Goal: Task Accomplishment & Management: Complete application form

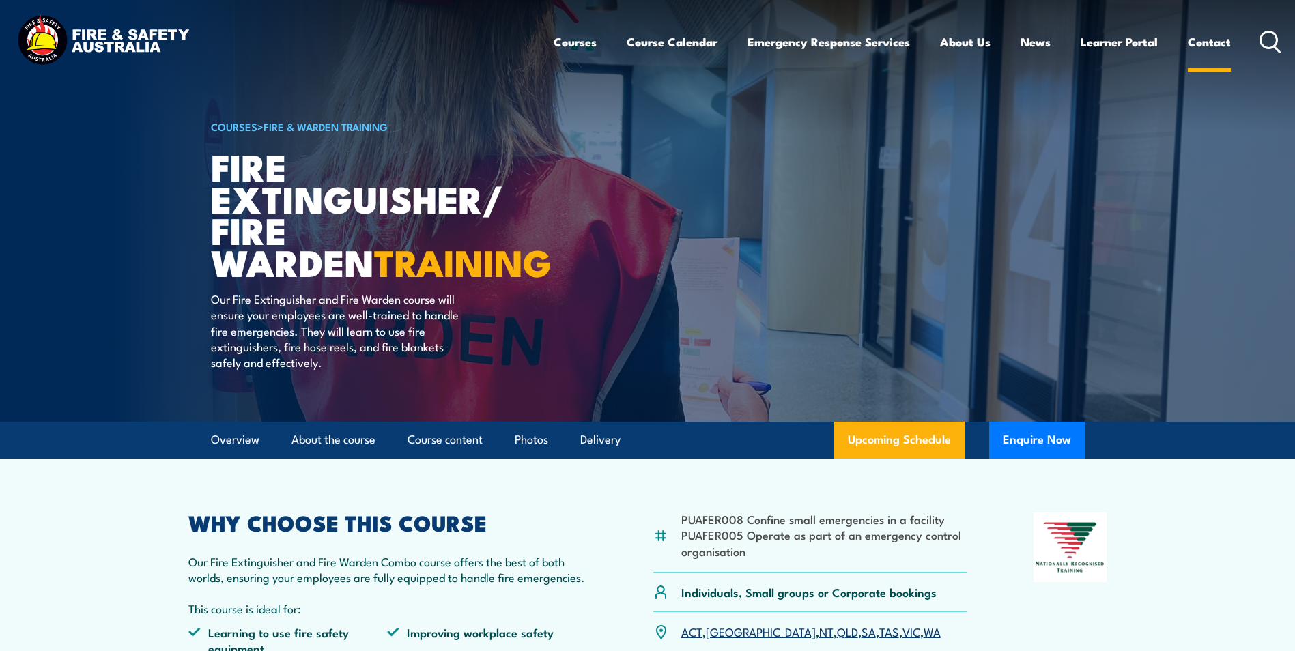
click at [1203, 40] on link "Contact" at bounding box center [1209, 42] width 43 height 36
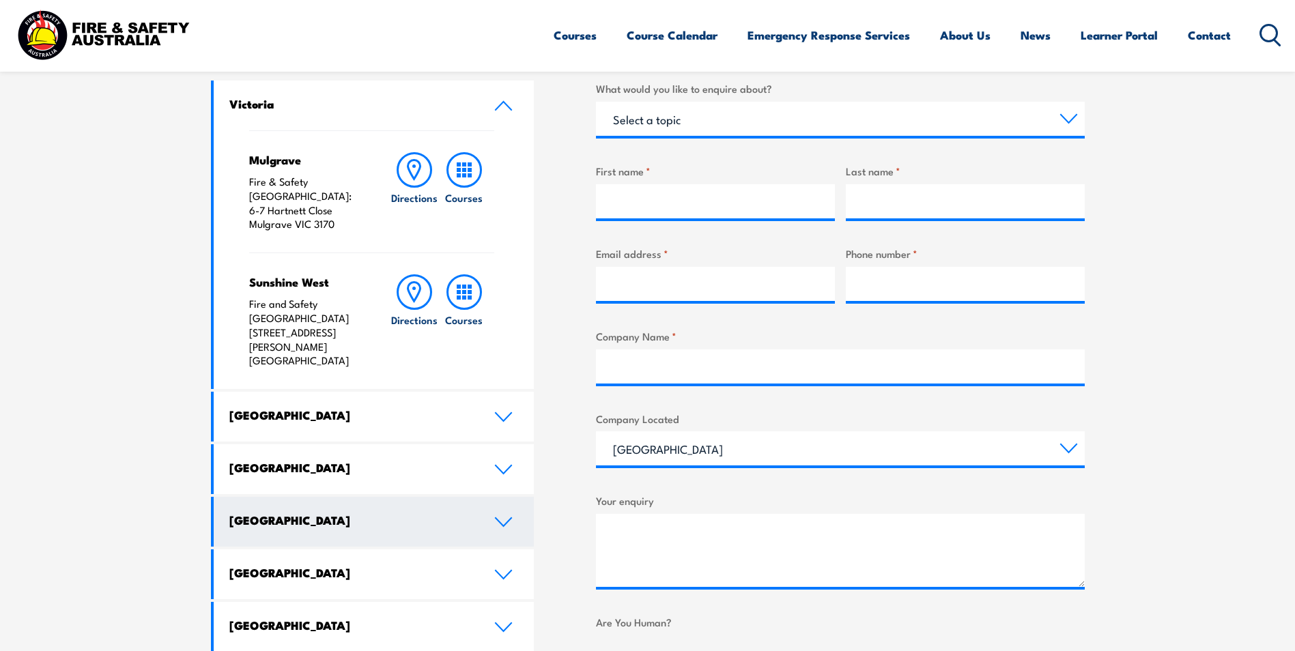
scroll to position [546, 0]
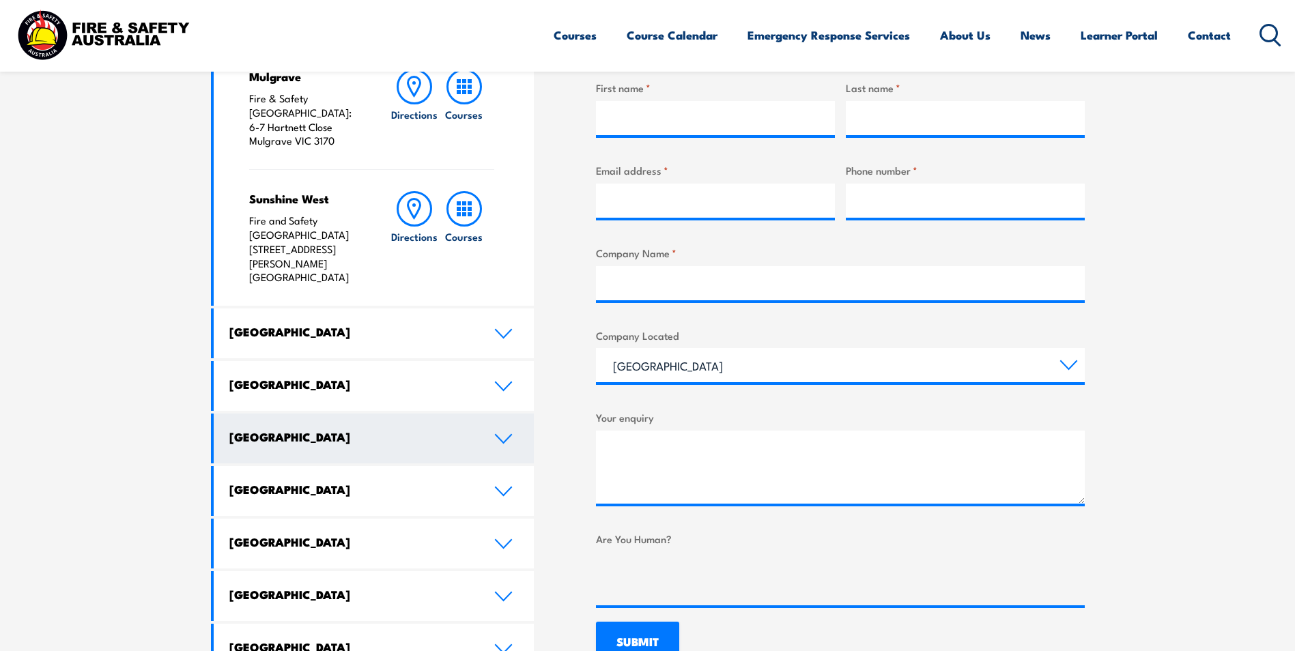
click at [494, 433] on icon at bounding box center [503, 438] width 18 height 11
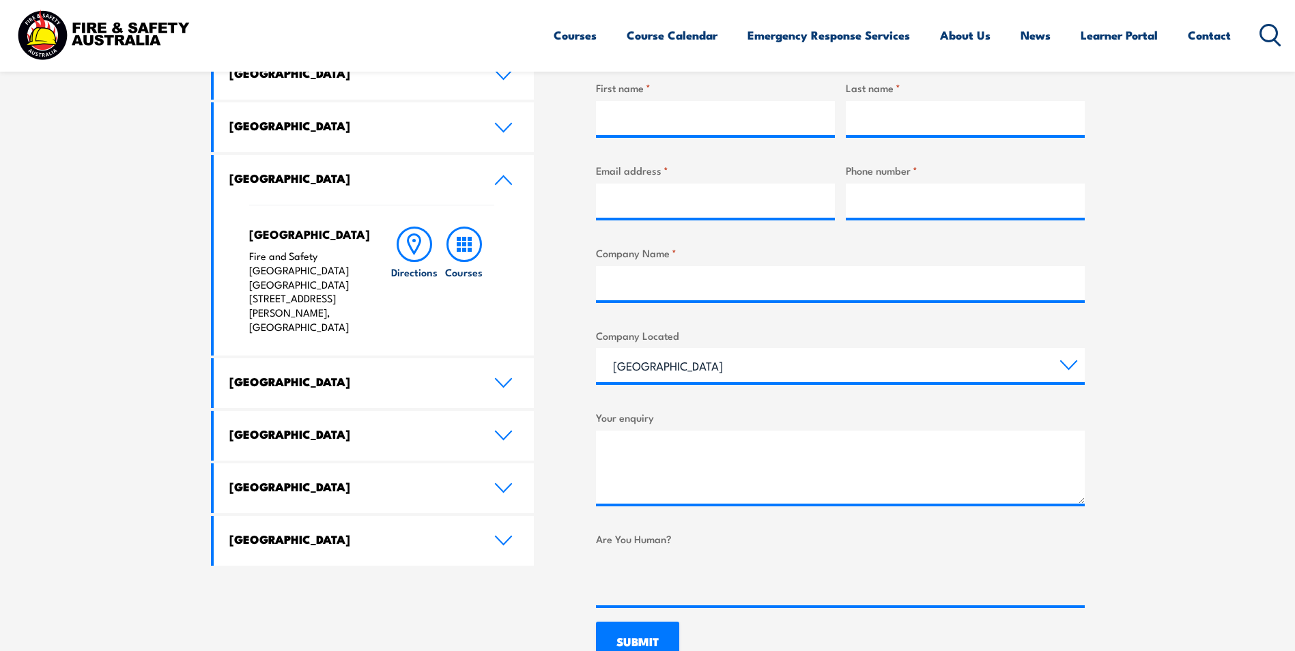
click at [310, 252] on p "Fire and Safety Australia WHS Centre 128 Farrington Road, North Lake WA 6163" at bounding box center [306, 291] width 114 height 85
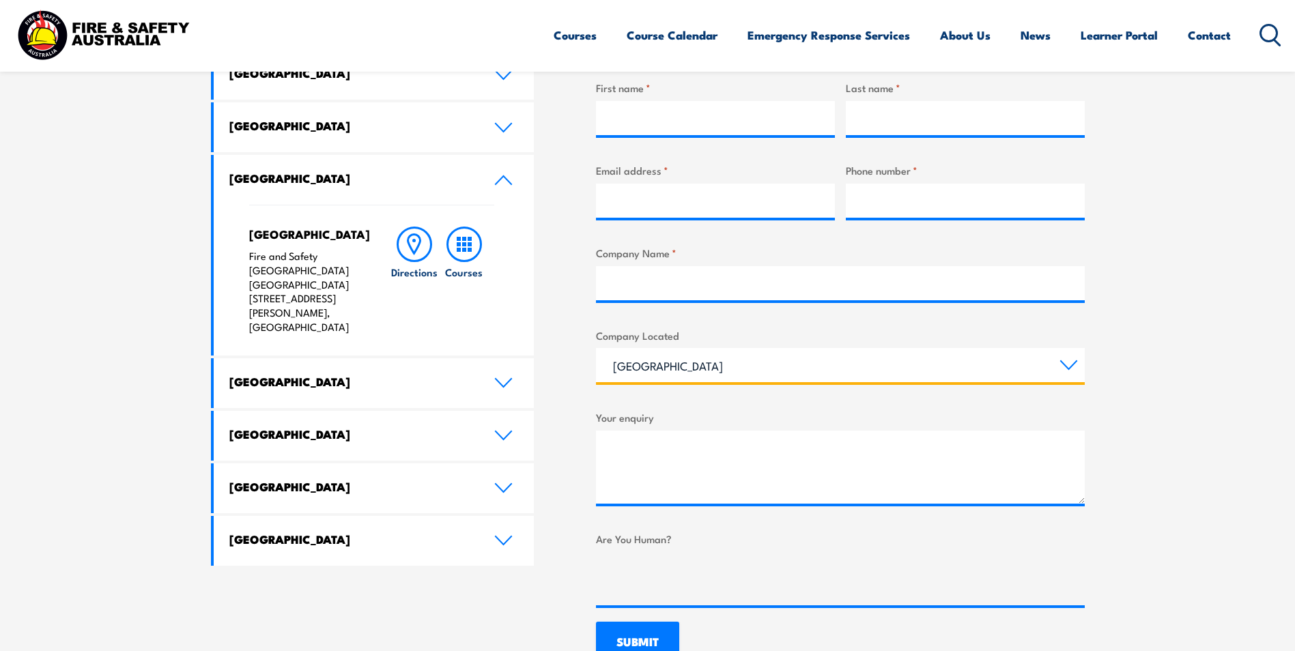
click at [668, 350] on select "Queensland New South Wales Australian Capital Territory Victoria South Australi…" at bounding box center [840, 365] width 489 height 34
select select "Western Australia"
click at [596, 348] on select "Queensland New South Wales Australian Capital Territory Victoria South Australi…" at bounding box center [840, 365] width 489 height 34
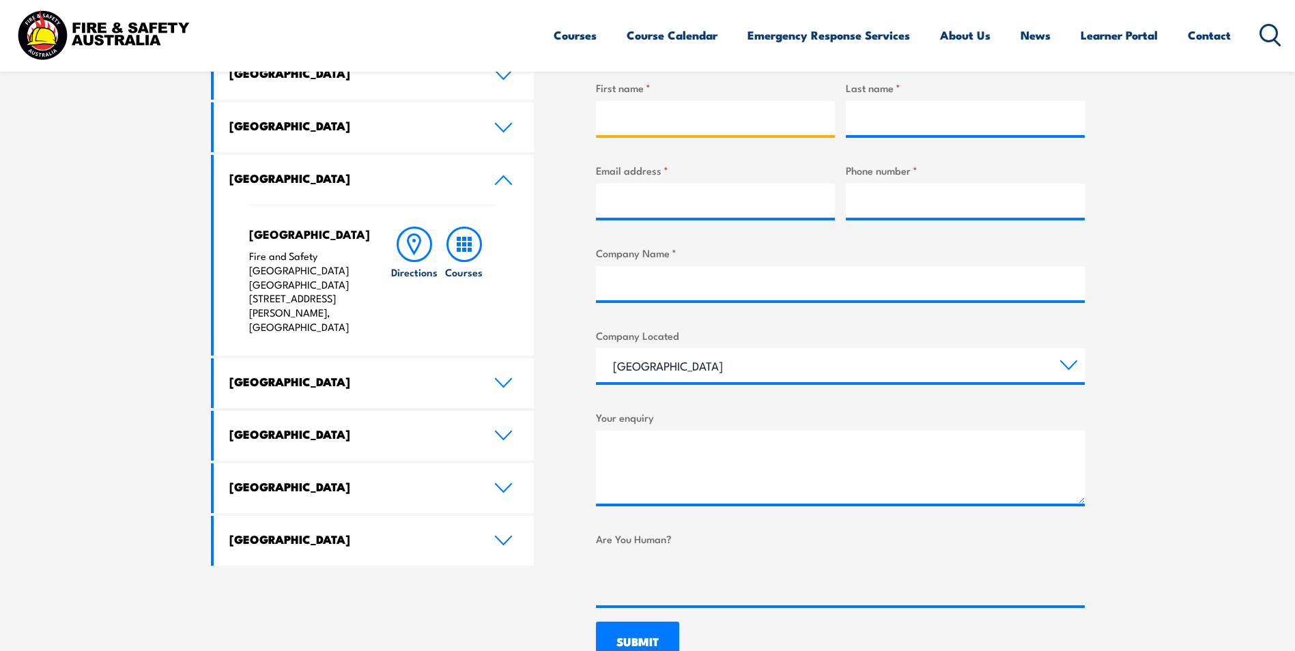
click at [632, 126] on input "First name *" at bounding box center [715, 118] width 239 height 34
type input "Paige"
type input "allen"
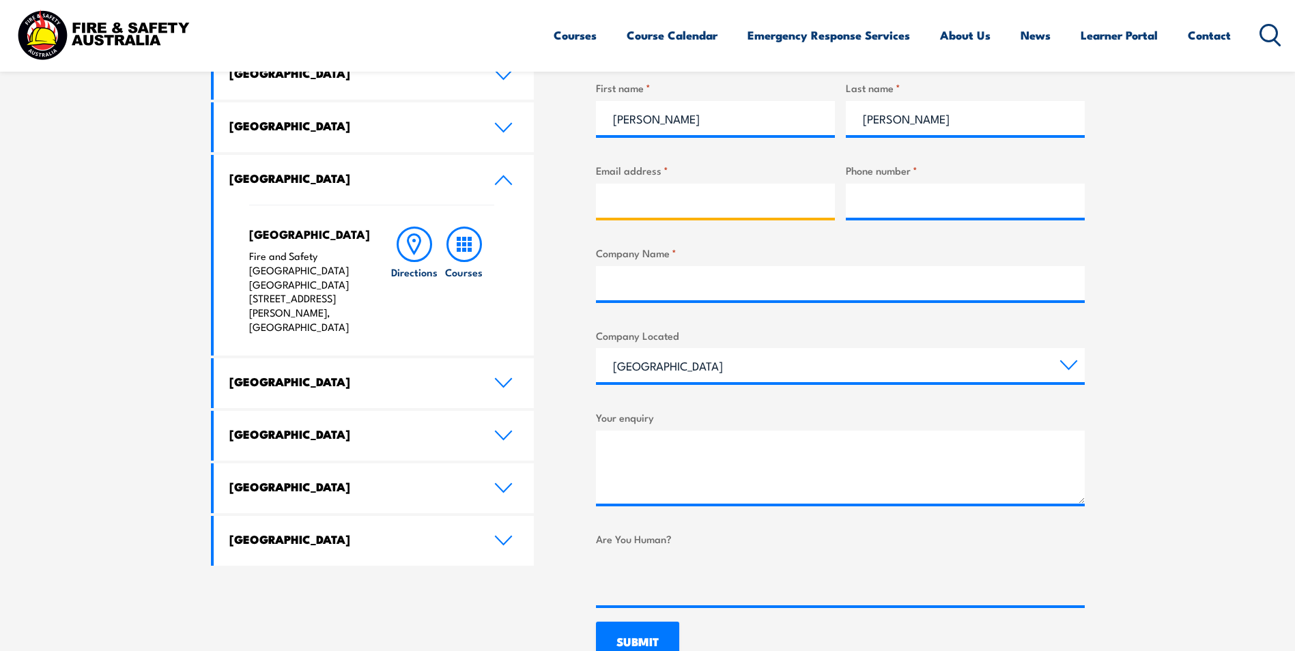
type input "paige.allen@pilbararg.com.au"
type input "0449985032"
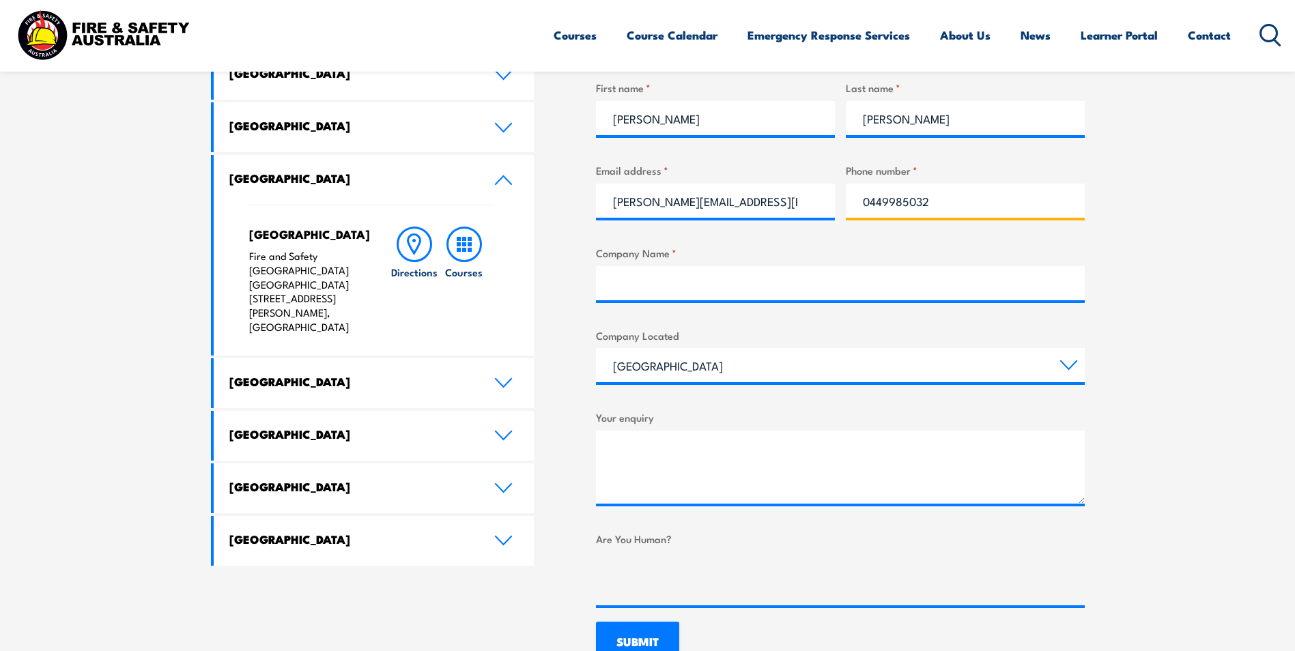
type input "0449985032"
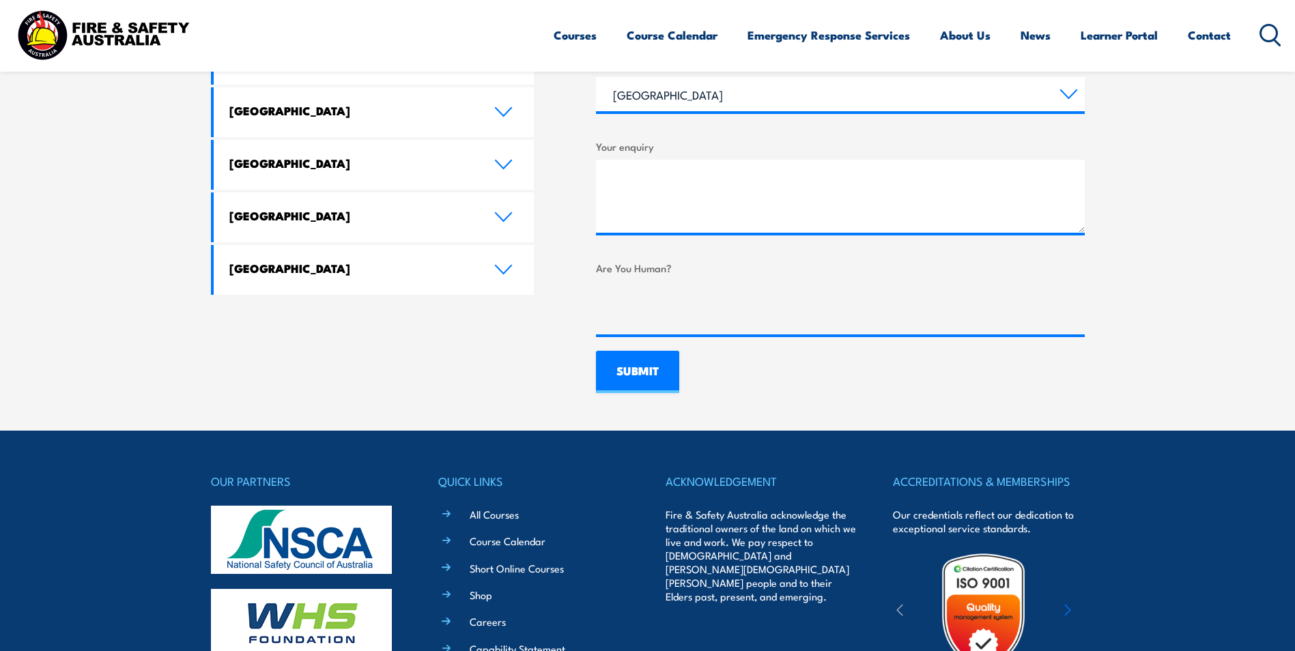
scroll to position [819, 0]
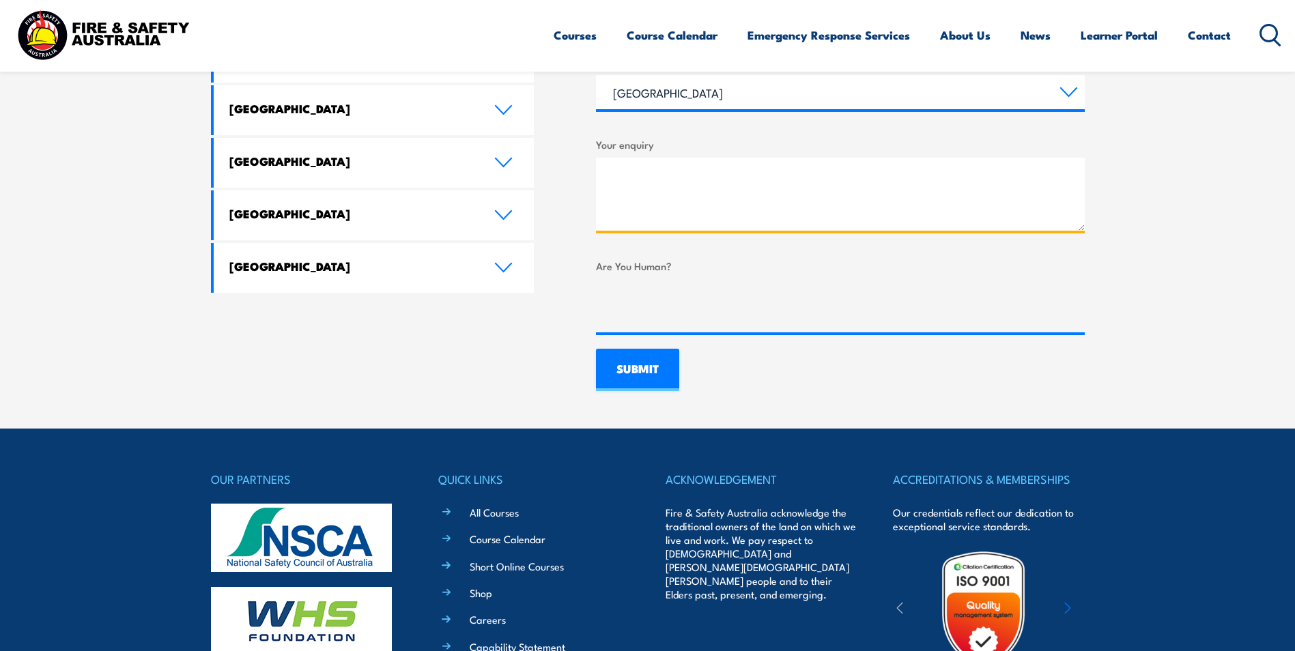
click at [642, 201] on textarea "Your enquiry" at bounding box center [840, 194] width 489 height 73
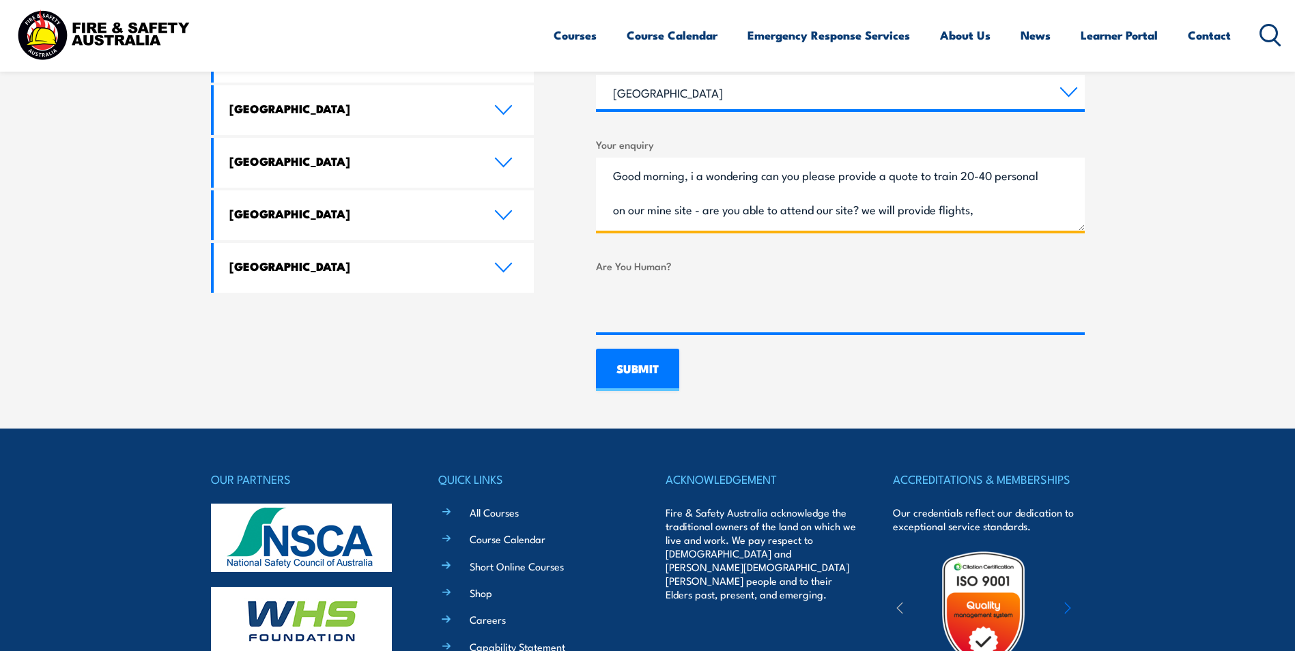
scroll to position [21, 0]
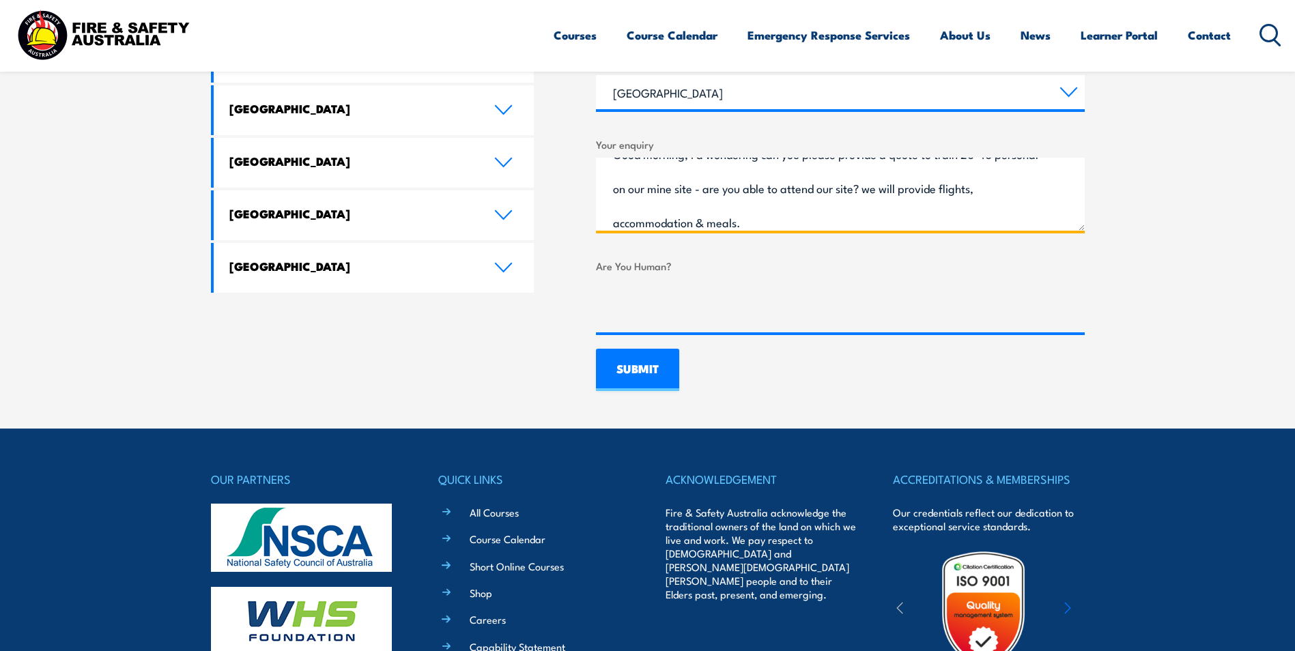
click at [779, 218] on textarea "Good morning, i a wondering can you please provide a quote to train 20-40 perso…" at bounding box center [840, 194] width 489 height 73
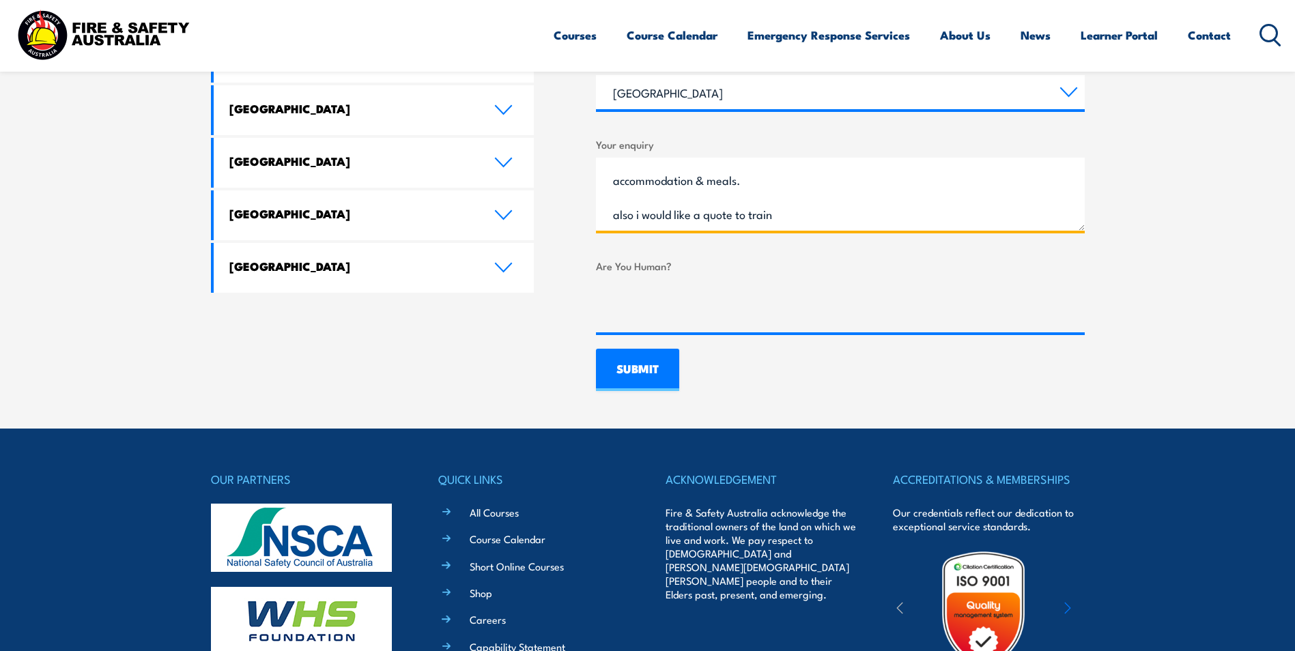
drag, startPoint x: 781, startPoint y: 225, endPoint x: 740, endPoint y: 226, distance: 41.0
click at [740, 226] on textarea "Good morning, i a wondering can you please provide a quote to train 20-40 perso…" at bounding box center [840, 194] width 489 height 73
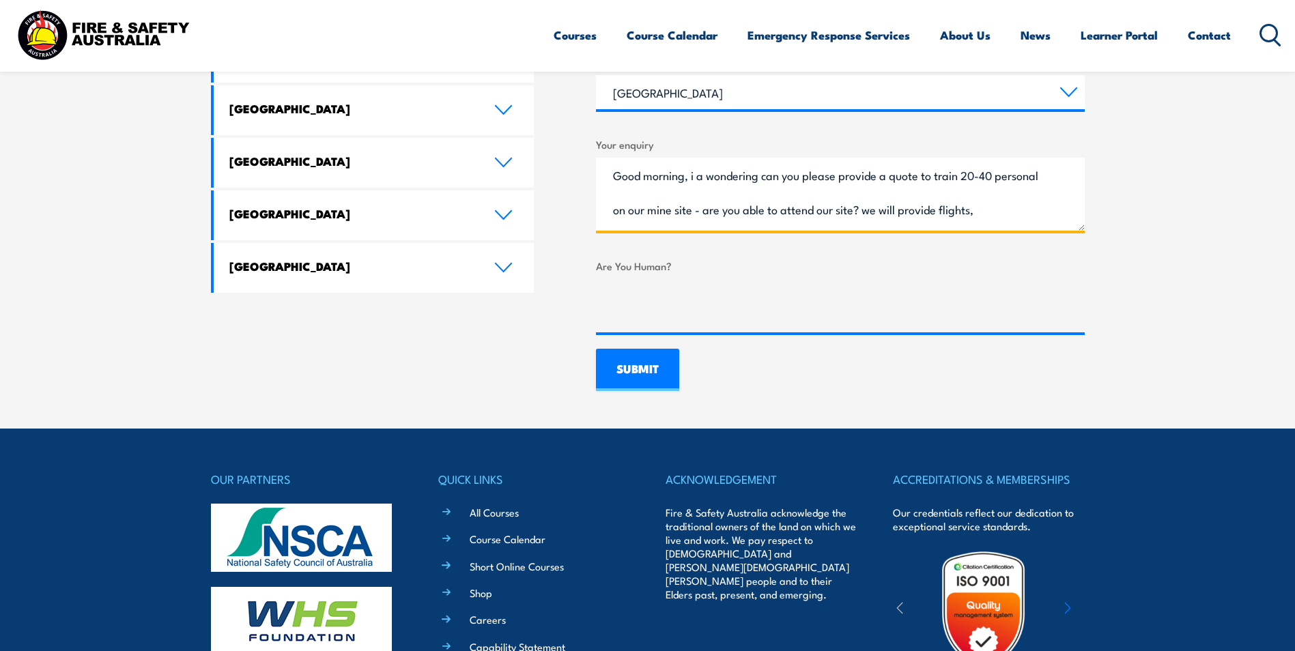
click at [704, 175] on textarea "Good morning, i a wondering can you please provide a quote to train 20-40 perso…" at bounding box center [840, 194] width 489 height 73
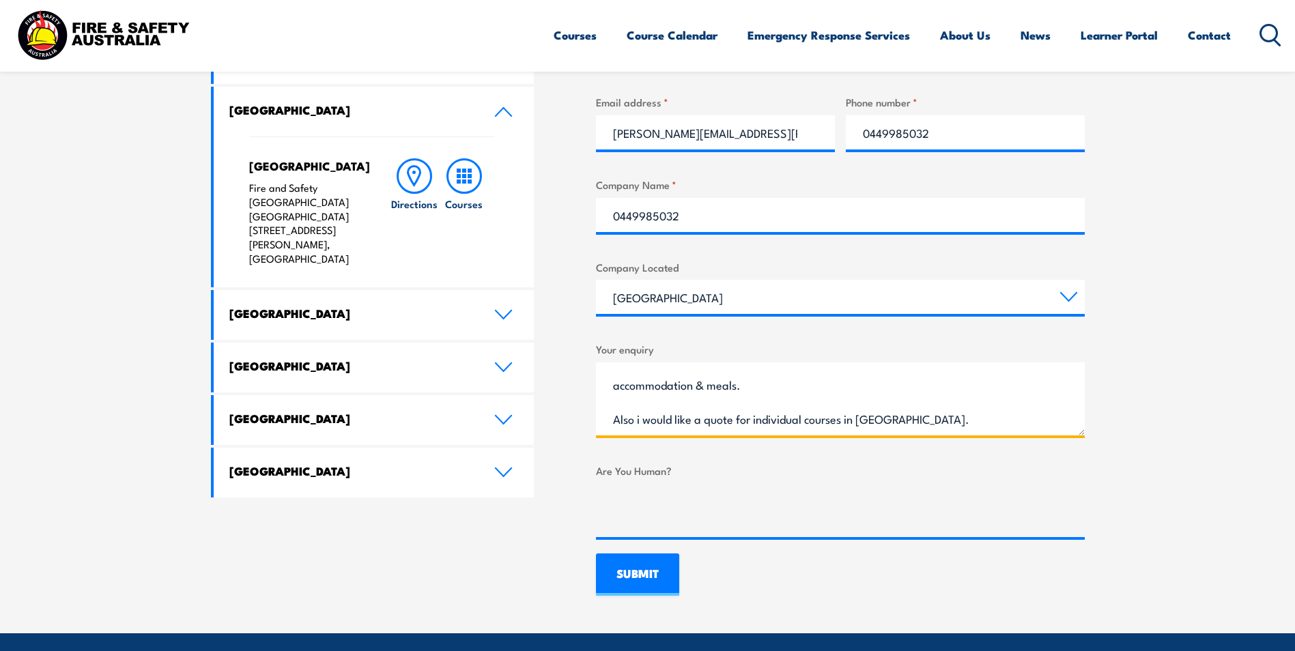
scroll to position [683, 0]
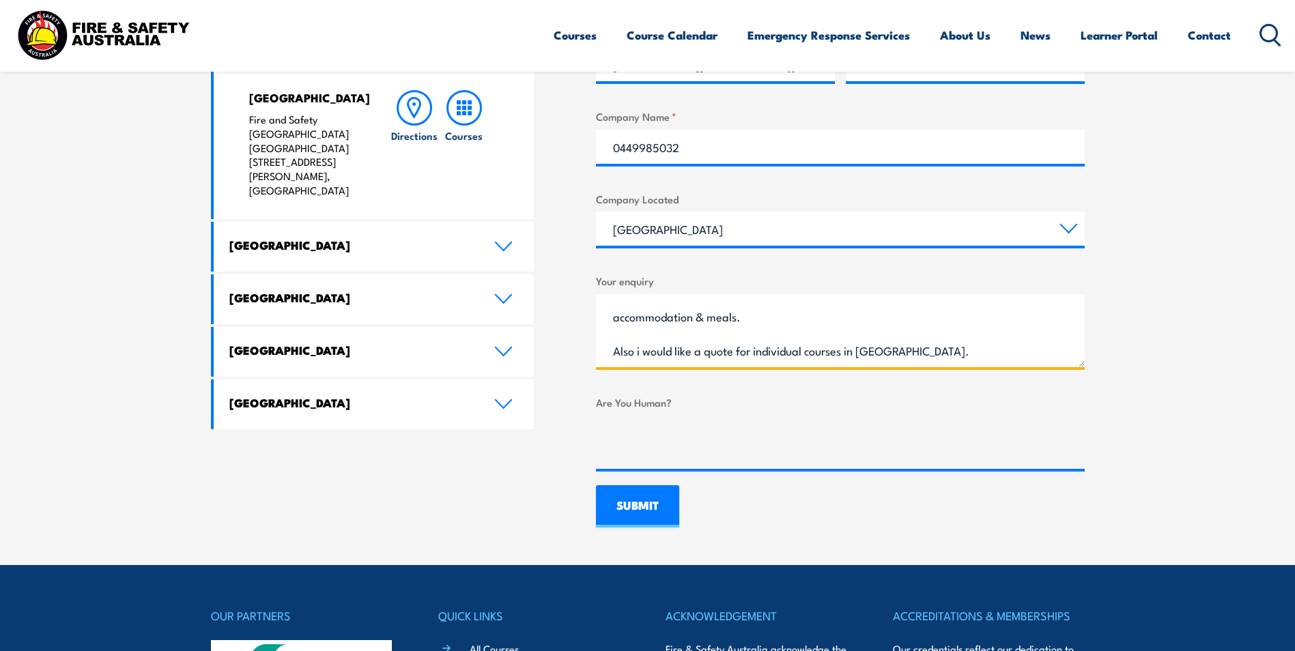
type textarea "Good morning, i am wondering can you please provide a quote to train 20-40 pers…"
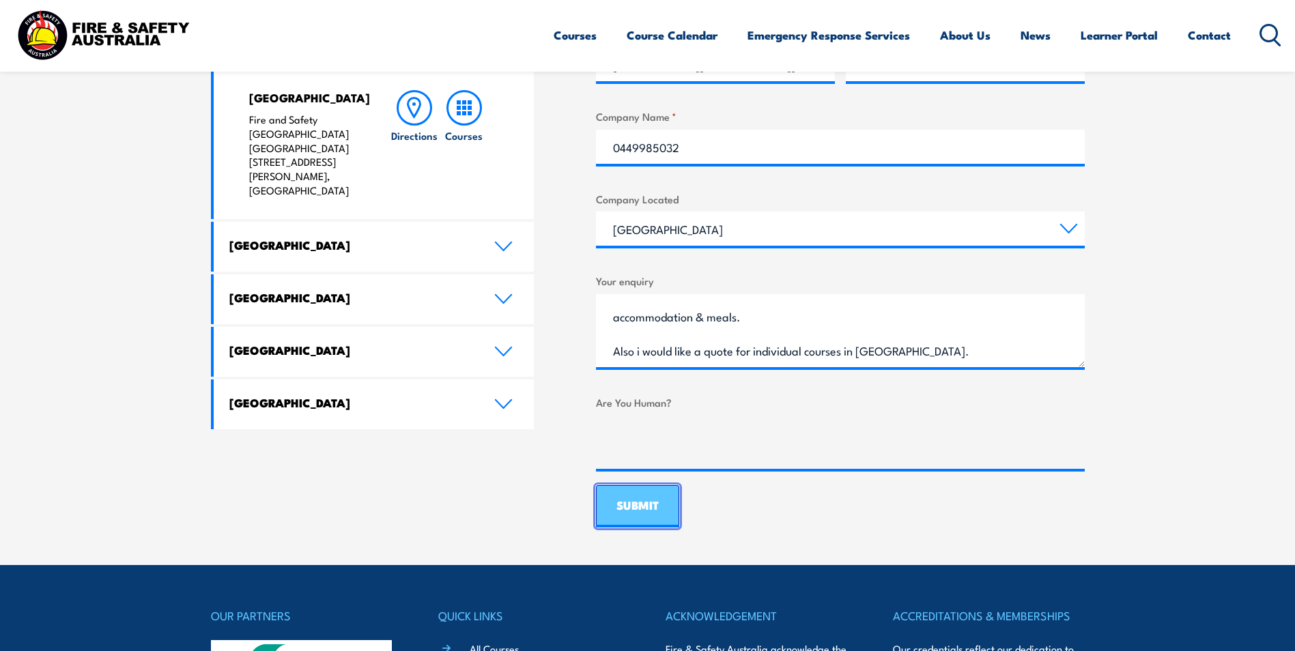
click at [652, 512] on input "SUBMIT" at bounding box center [637, 506] width 83 height 42
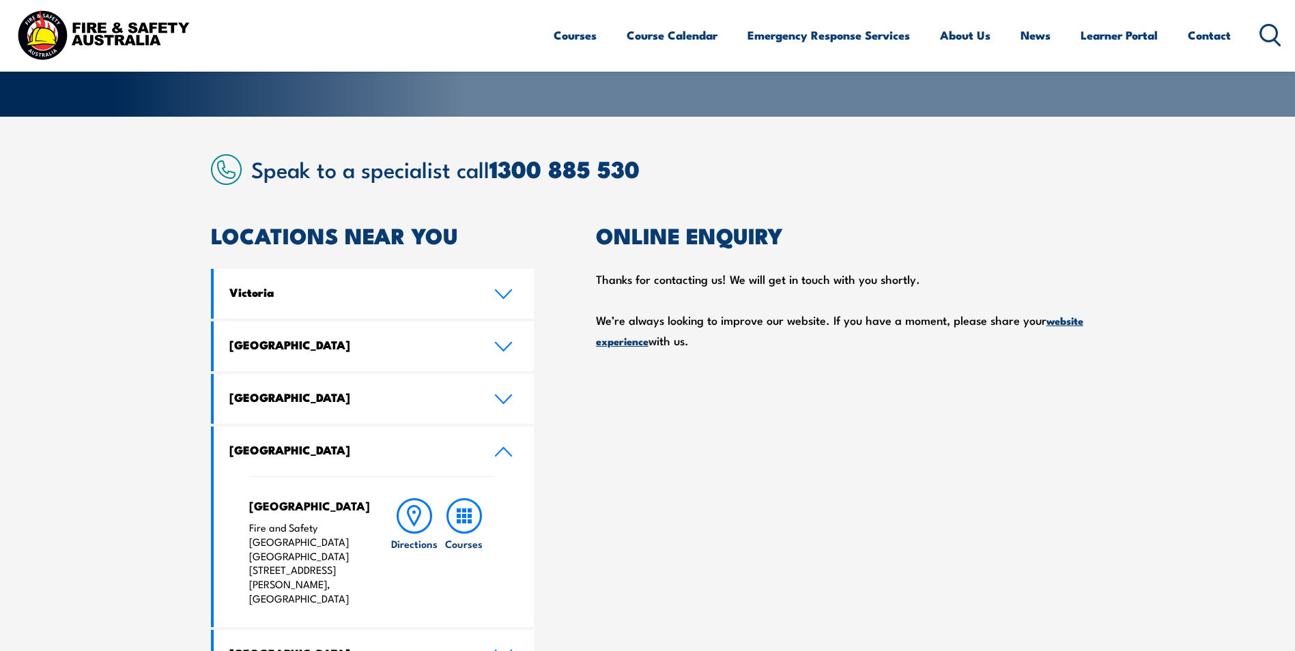
scroll to position [68, 0]
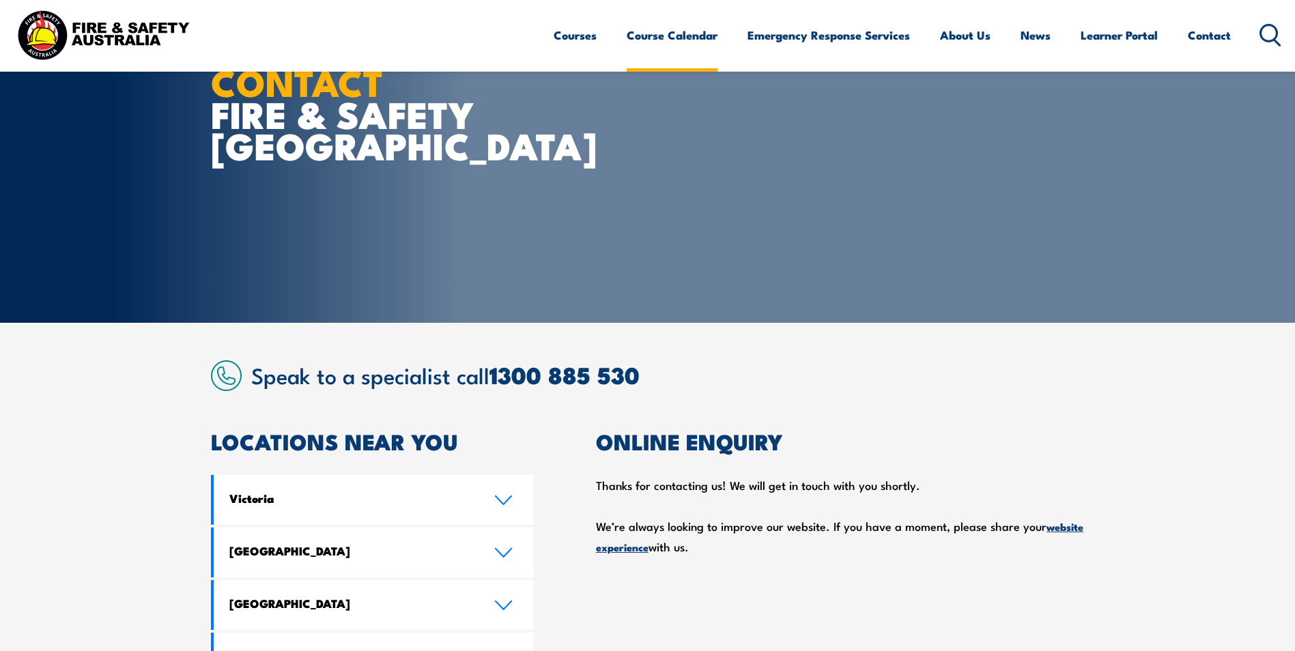
click at [702, 39] on link "Course Calendar" at bounding box center [672, 35] width 91 height 36
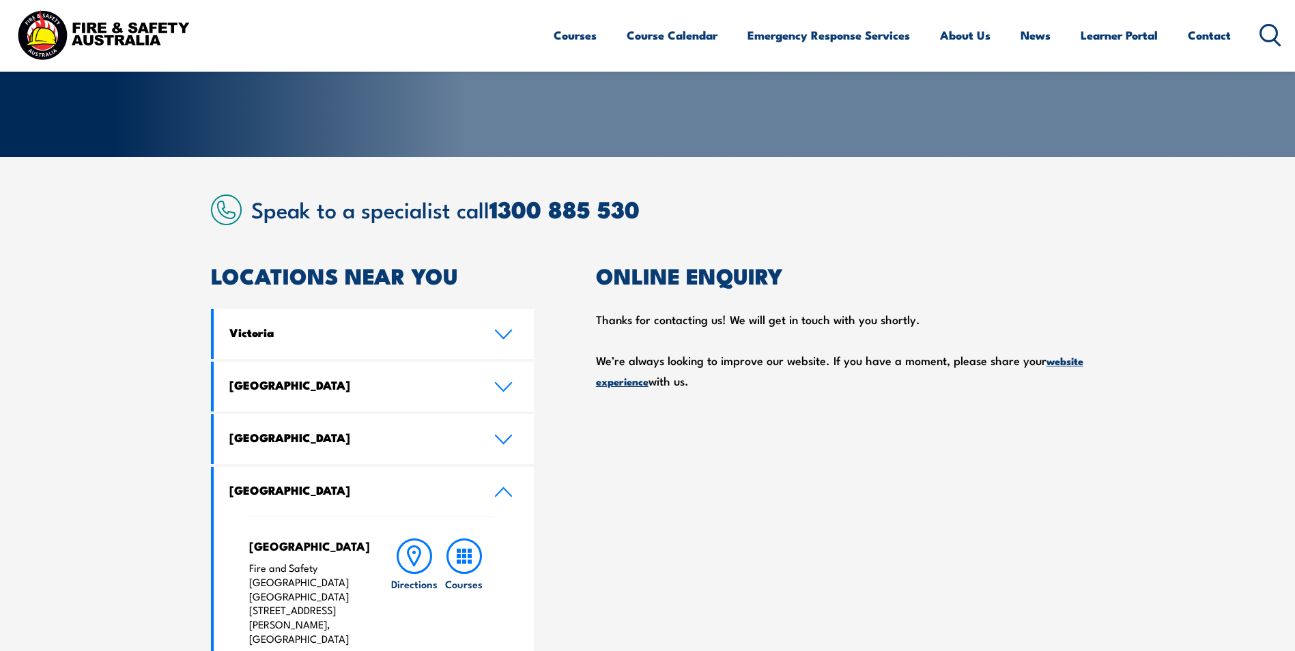
scroll to position [405, 0]
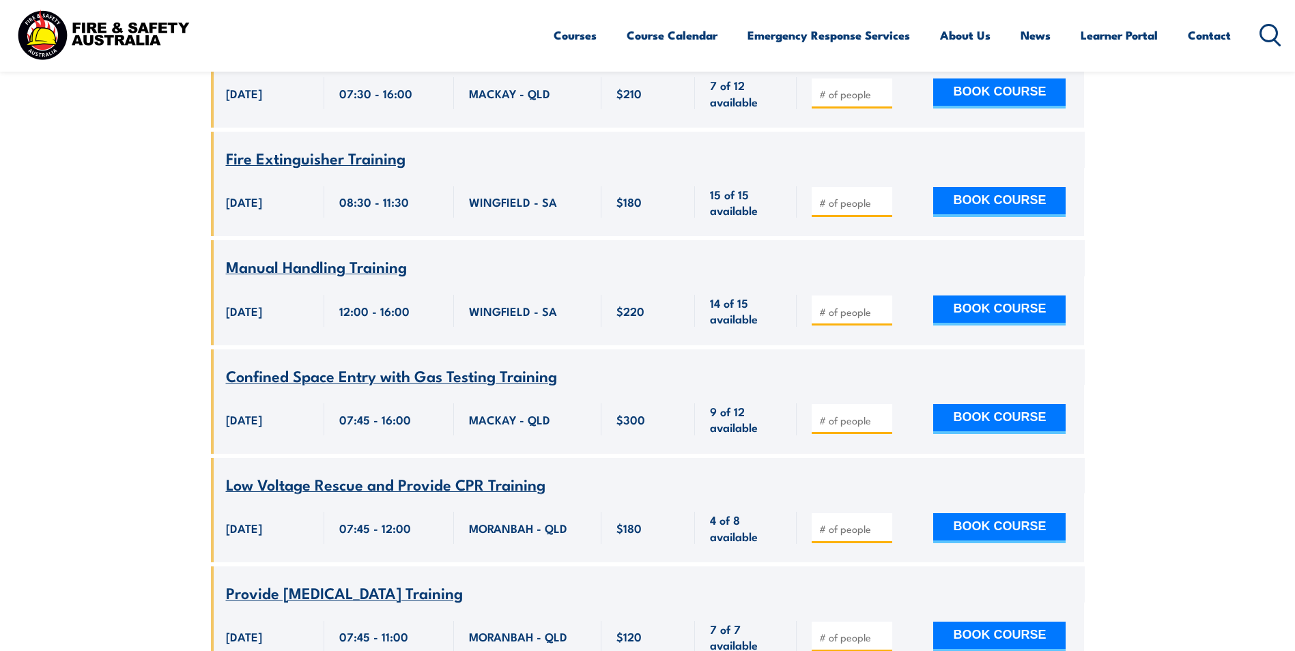
scroll to position [410, 0]
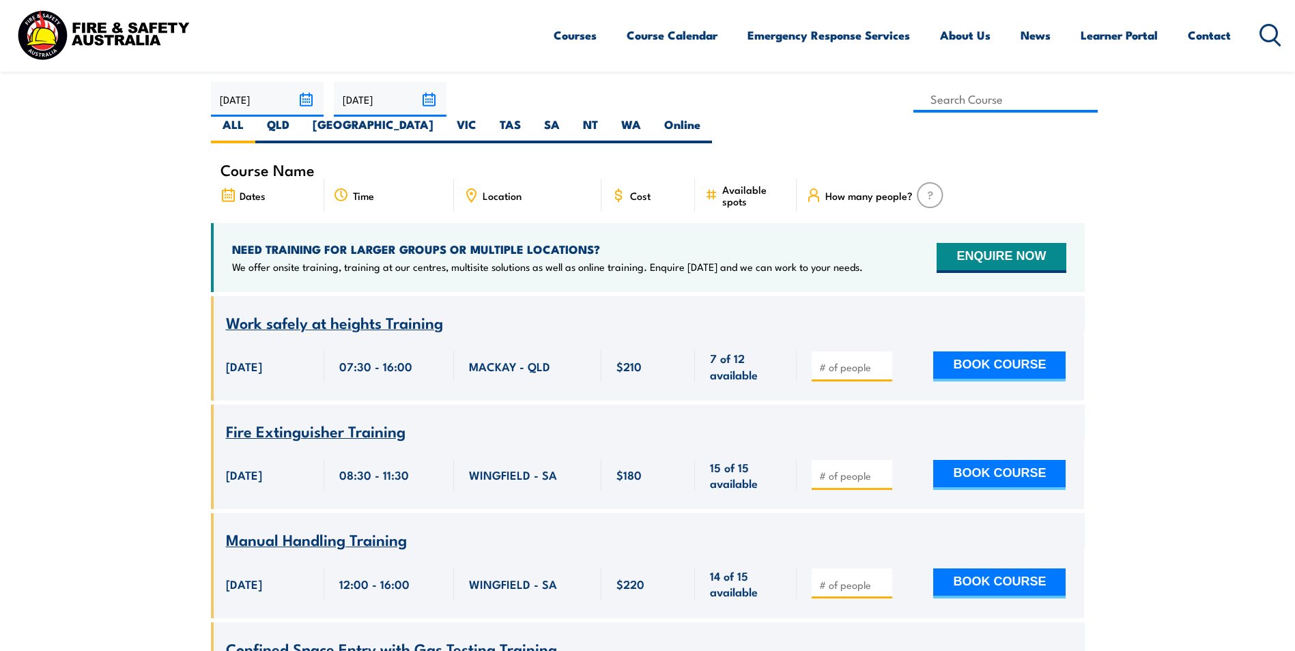
click at [528, 179] on div "Location" at bounding box center [527, 195] width 147 height 33
click at [515, 190] on span "Location" at bounding box center [502, 196] width 39 height 12
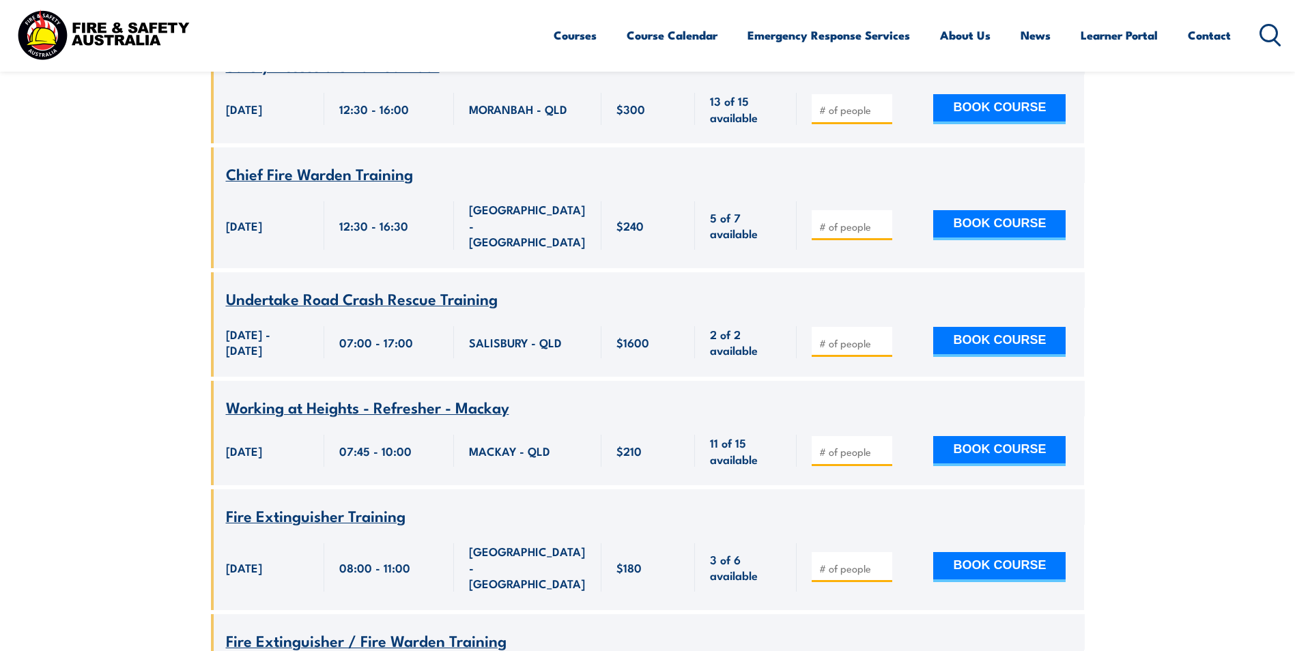
scroll to position [2389, 0]
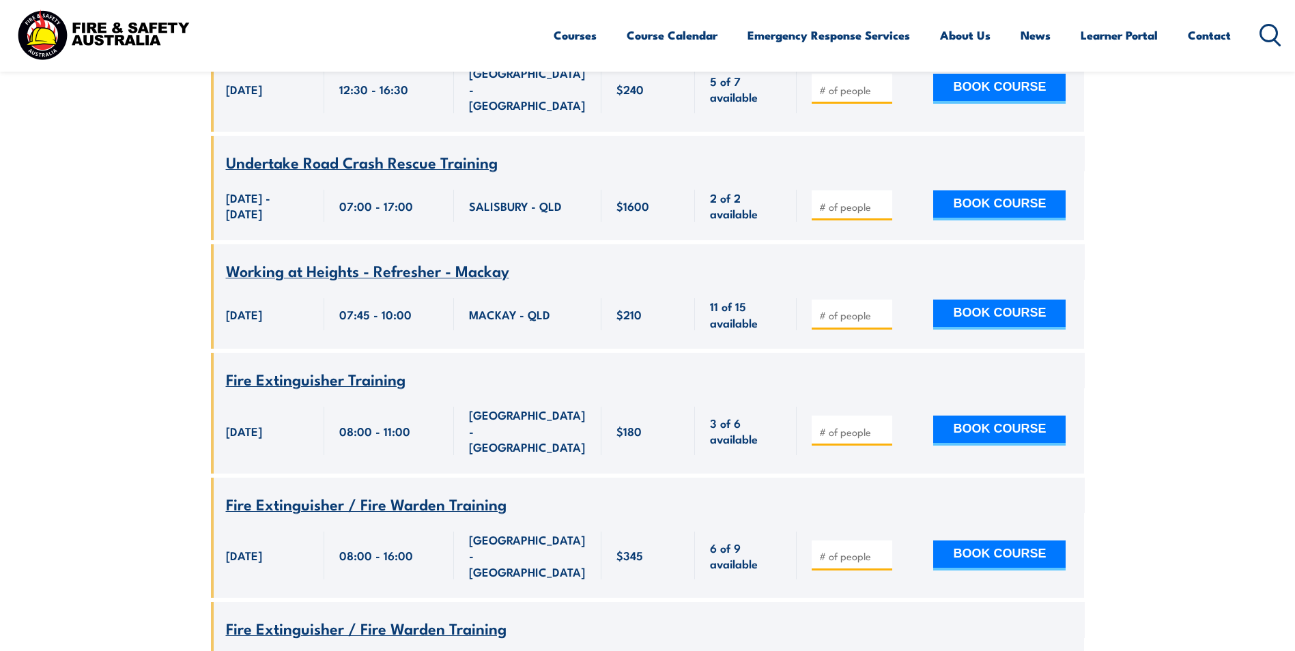
click at [828, 550] on input "number" at bounding box center [853, 557] width 68 height 14
type input "6"
click at [965, 541] on button "BOOK COURSE" at bounding box center [999, 556] width 132 height 30
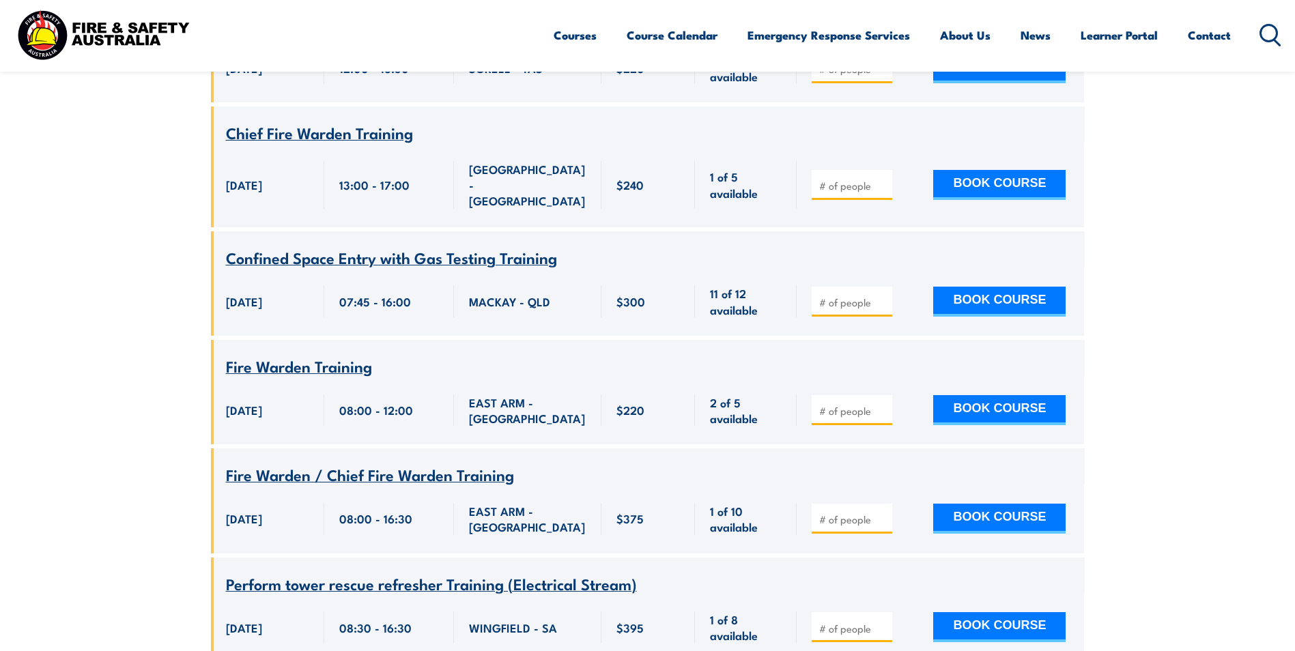
scroll to position [5324, 0]
click at [155, 27] on img at bounding box center [103, 34] width 179 height 59
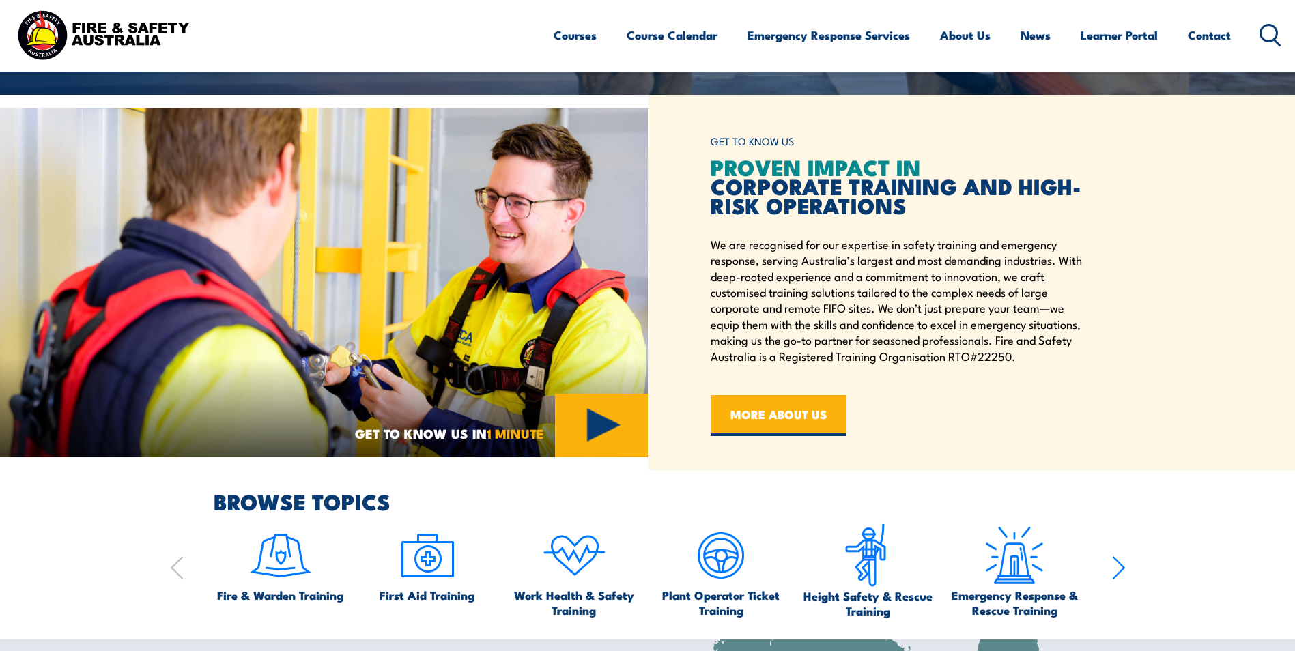
scroll to position [546, 0]
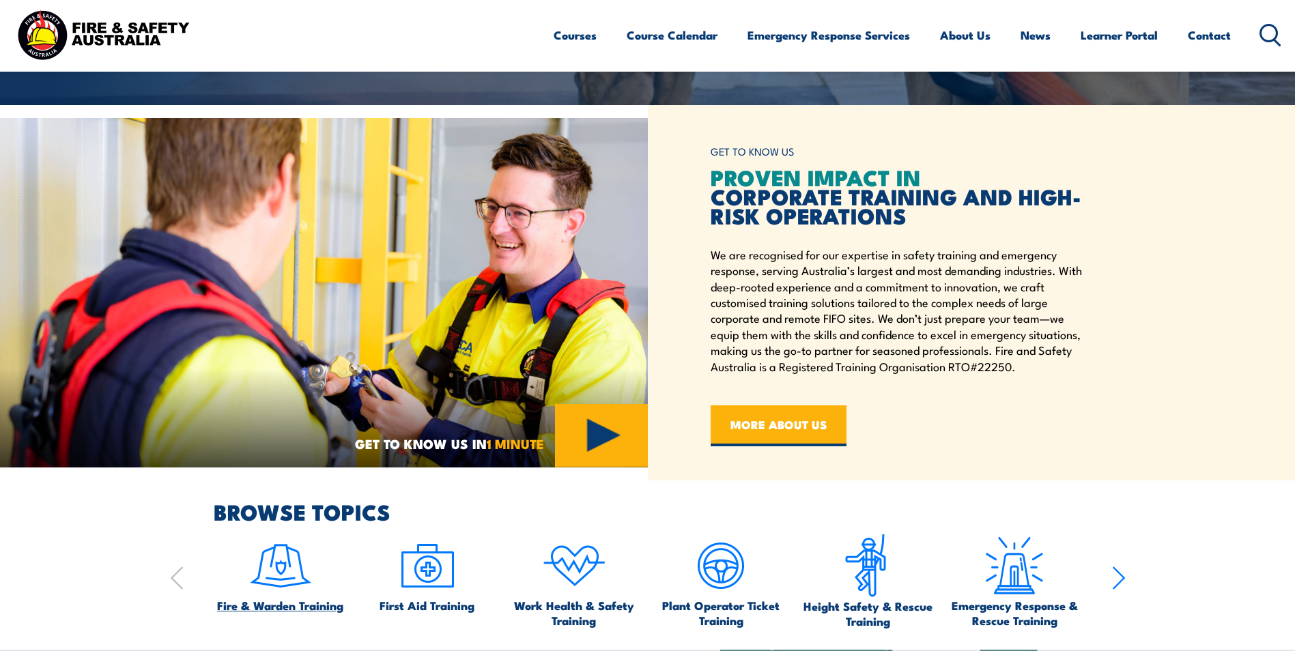
click at [283, 580] on img at bounding box center [280, 566] width 64 height 64
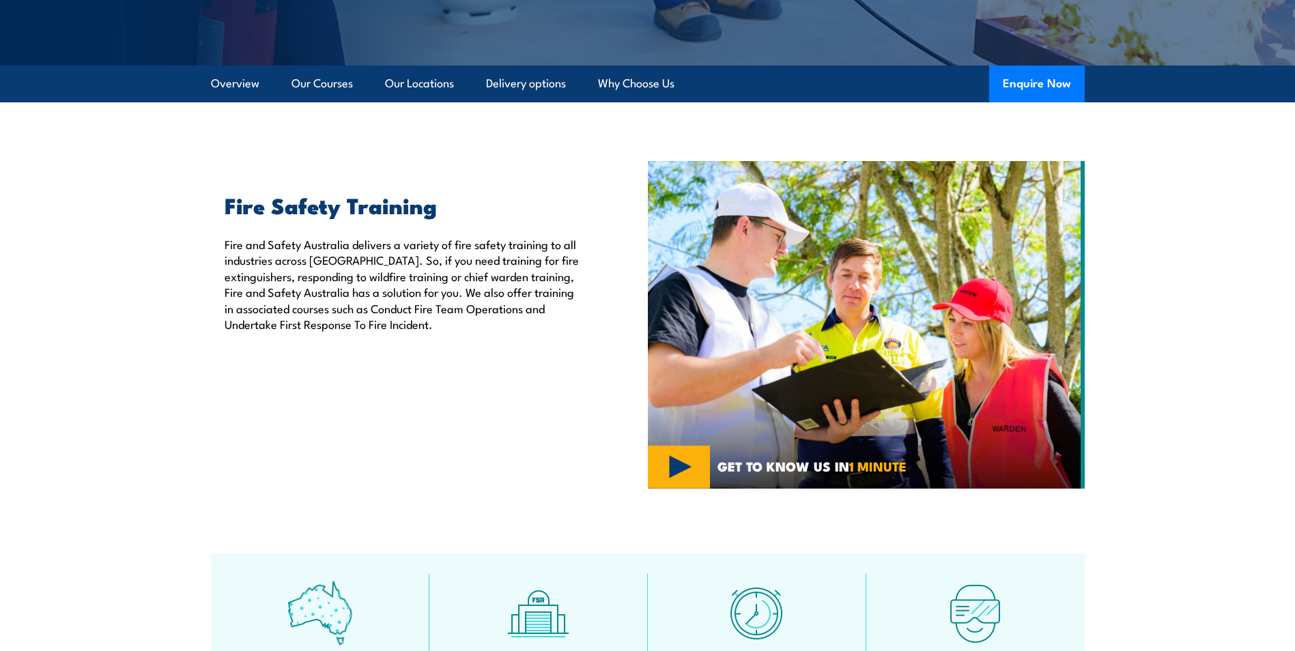
click at [461, 347] on div "Fire Safety Training Fire and Safety [GEOGRAPHIC_DATA] delivers a variety of fi…" at bounding box center [429, 325] width 437 height 328
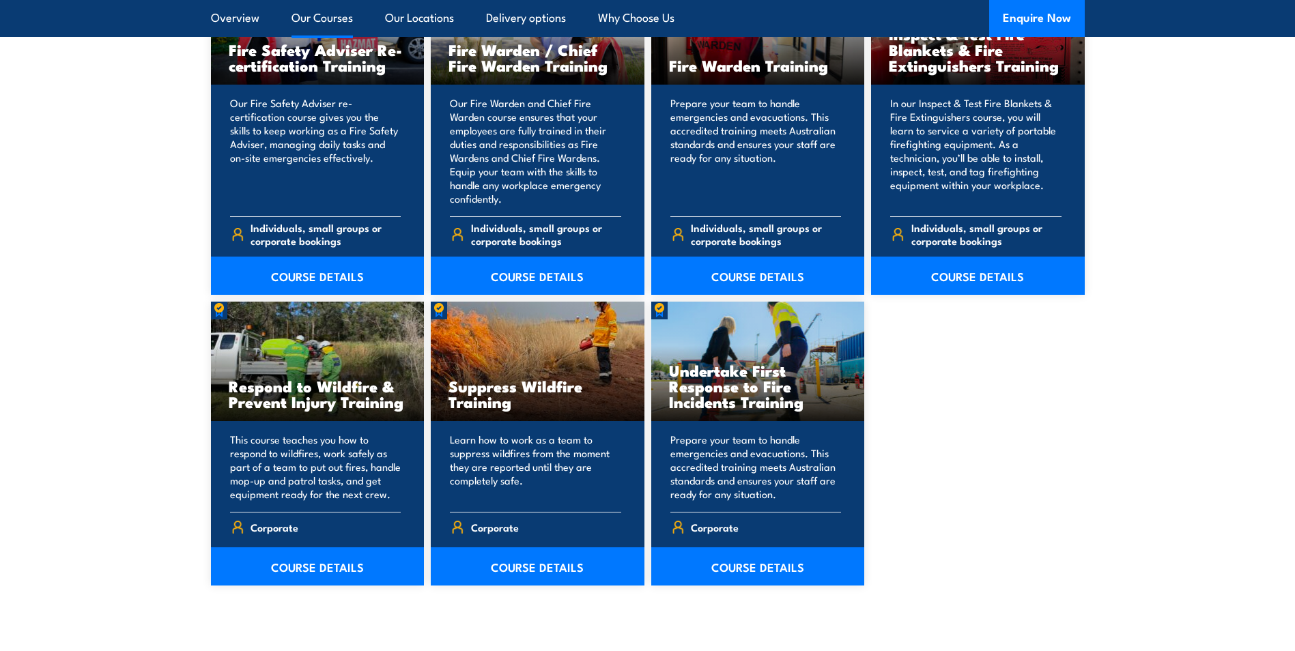
scroll to position [2389, 0]
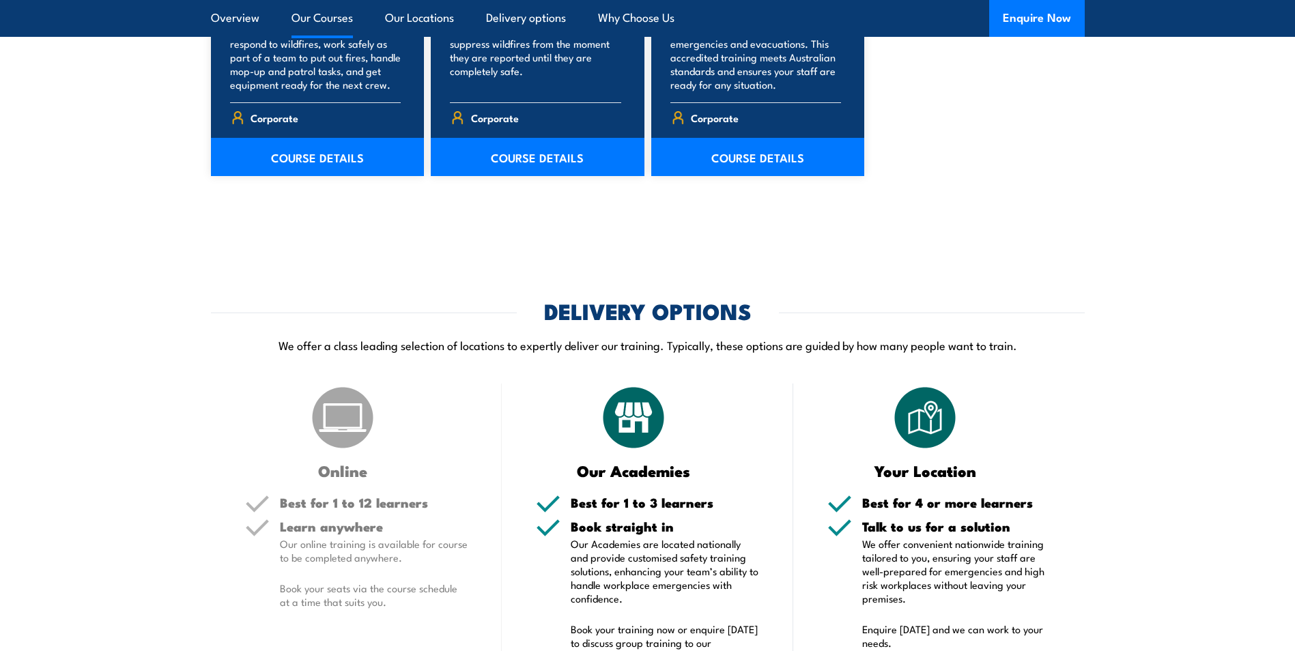
click at [1095, 427] on section "DELIVERY OPTIONS We offer a class leading selection of locations to expertly de…" at bounding box center [647, 522] width 1295 height 443
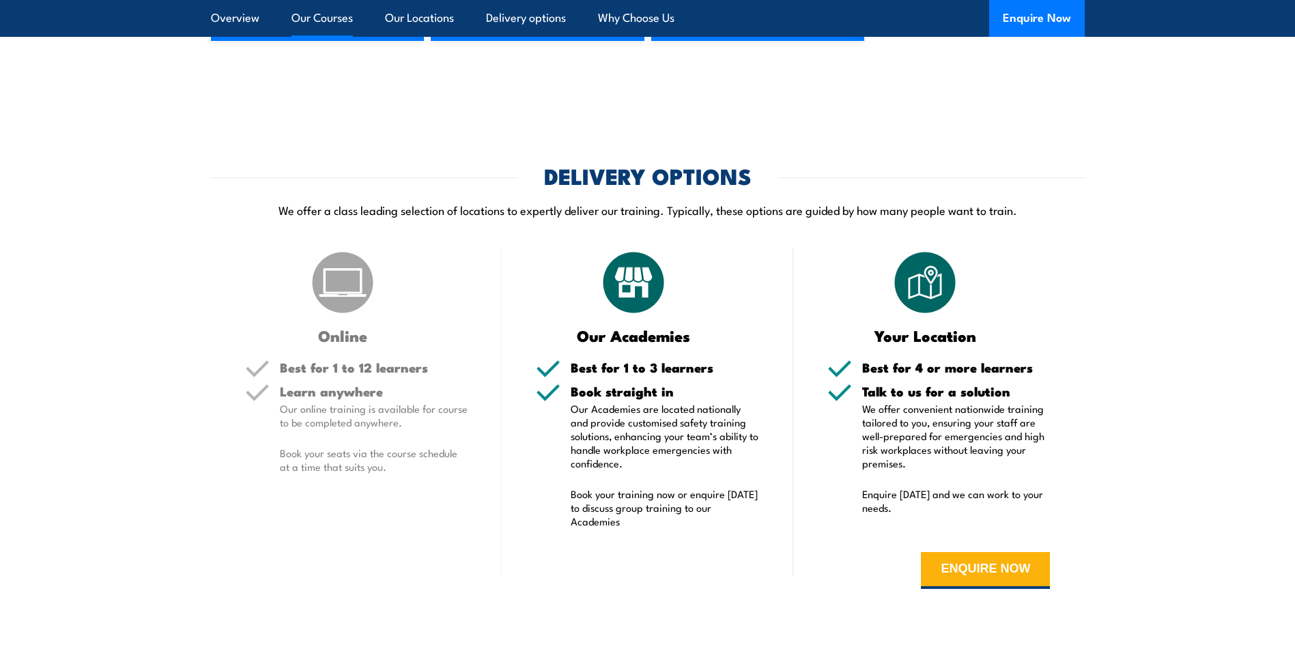
scroll to position [2526, 0]
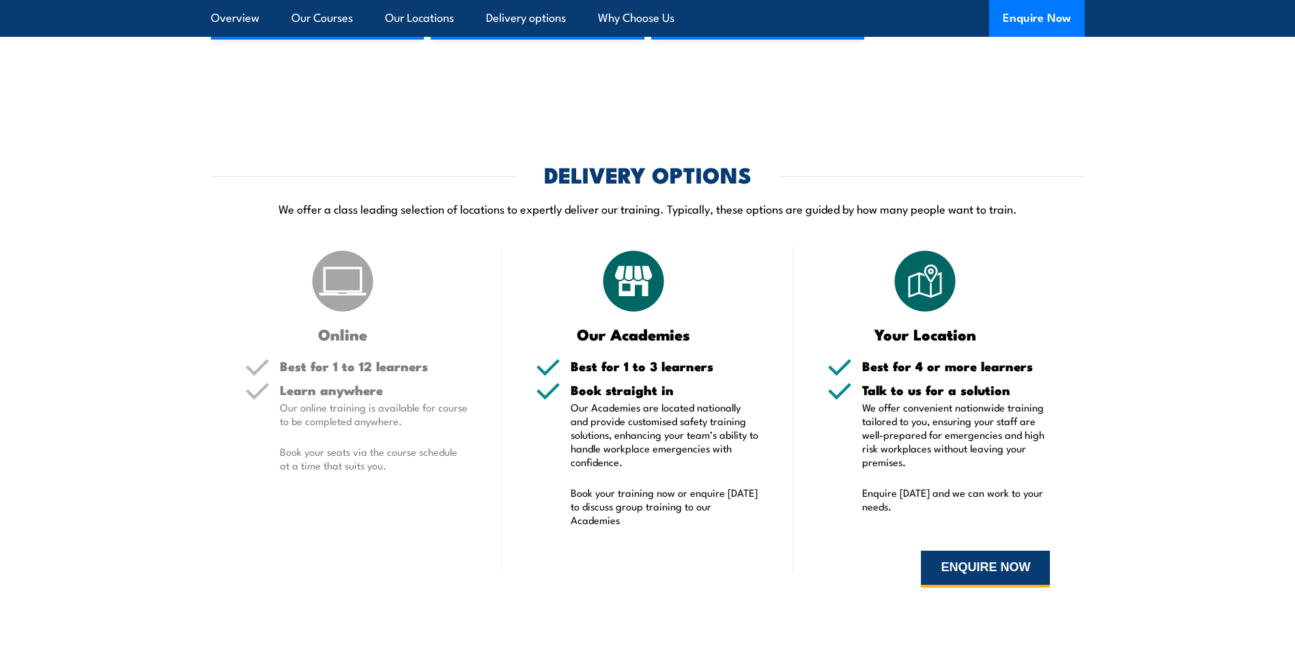
click at [942, 564] on button "ENQUIRE NOW" at bounding box center [985, 569] width 129 height 37
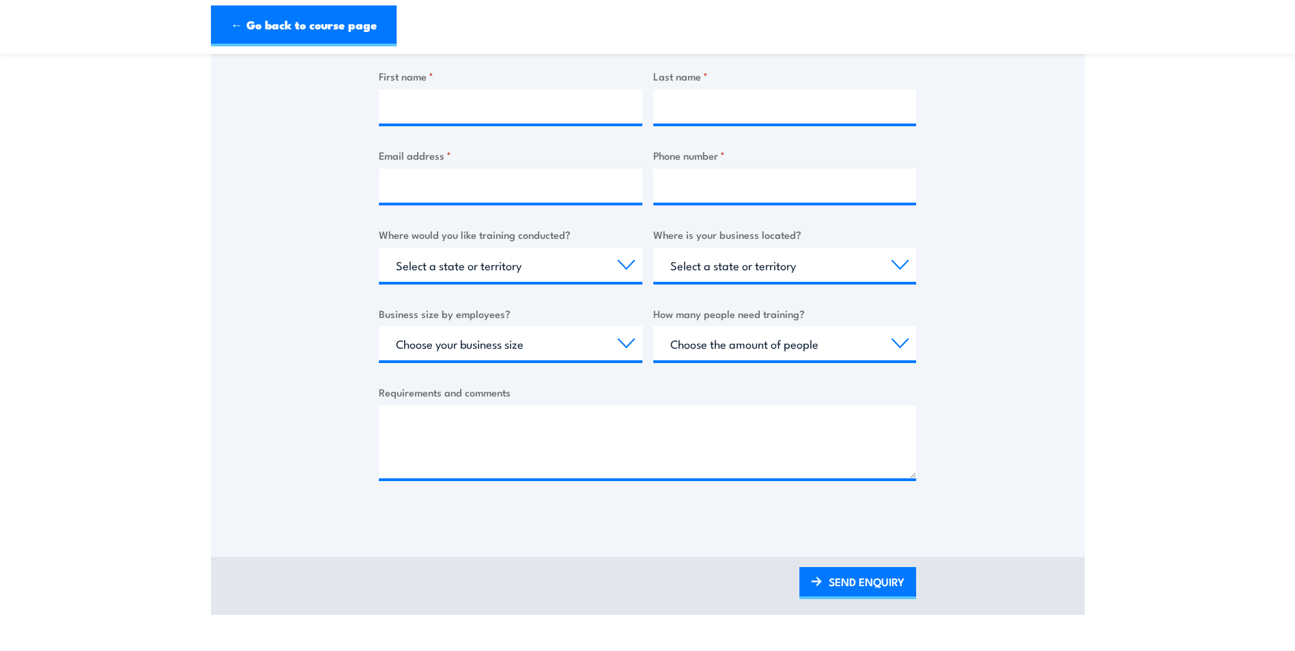
scroll to position [341, 0]
click at [550, 276] on select "Select a state or territory Nationally - multiple locations [GEOGRAPHIC_DATA] […" at bounding box center [510, 264] width 263 height 34
click at [723, 272] on select "Select a state or territory [GEOGRAPHIC_DATA] [GEOGRAPHIC_DATA] [GEOGRAPHIC_DAT…" at bounding box center [784, 264] width 263 height 34
click at [728, 360] on div "Choose the amount of people 1 to 4 5 to 19 20+" at bounding box center [784, 343] width 263 height 34
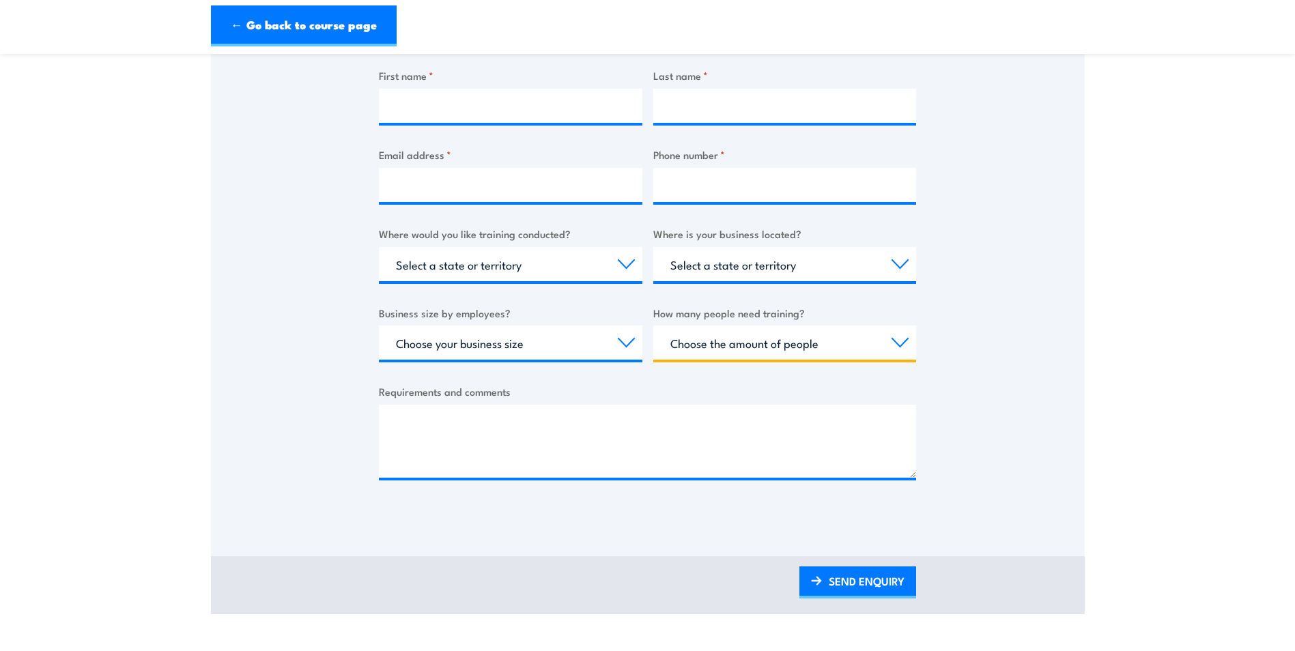
click at [753, 343] on select "Choose the amount of people 1 to 4 5 to 19 20+" at bounding box center [784, 343] width 263 height 34
select select "20+"
click at [653, 326] on select "Choose the amount of people 1 to 4 5 to 19 20+" at bounding box center [784, 343] width 263 height 34
click at [592, 337] on select "Choose your business size 1 to 19 20 to 199 200+" at bounding box center [510, 343] width 263 height 34
select select "20 to 199"
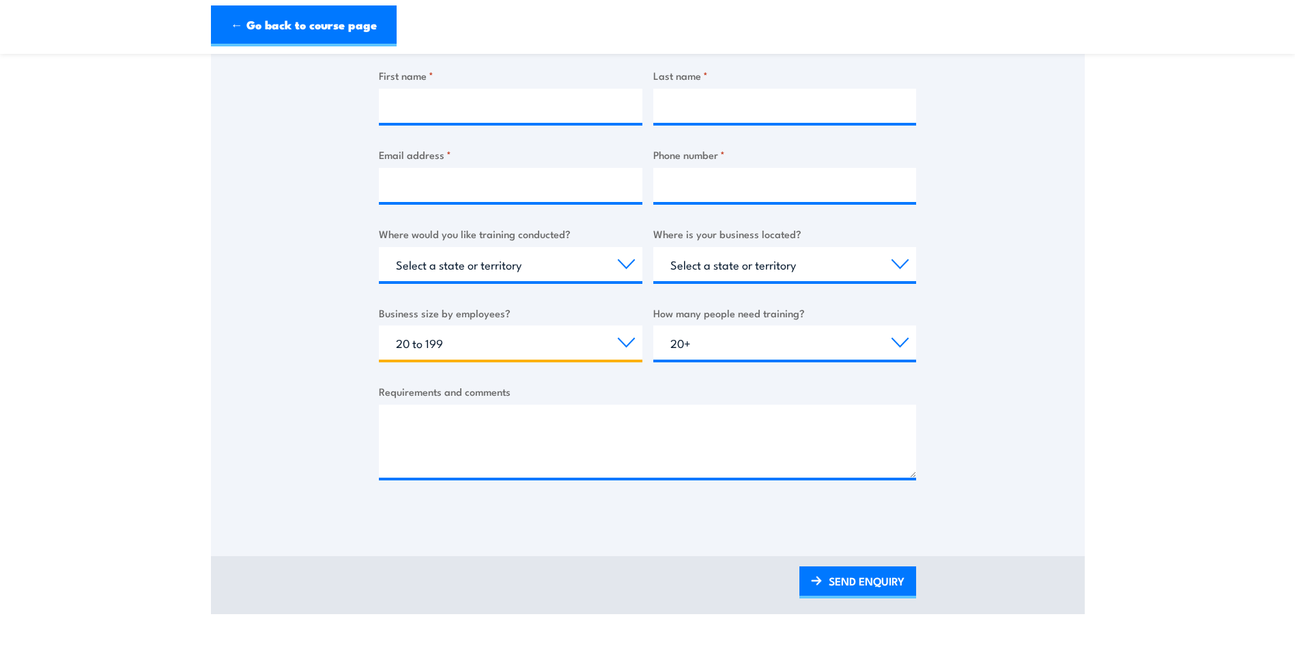
click at [379, 326] on select "Choose your business size 1 to 19 20 to 199 200+" at bounding box center [510, 343] width 263 height 34
click at [582, 268] on select "Select a state or territory Nationally - multiple locations [GEOGRAPHIC_DATA] […" at bounding box center [510, 264] width 263 height 34
select select "WA"
click at [379, 247] on select "Select a state or territory Nationally - multiple locations [GEOGRAPHIC_DATA] […" at bounding box center [510, 264] width 263 height 34
click at [760, 257] on select "Select a state or territory [GEOGRAPHIC_DATA] [GEOGRAPHIC_DATA] [GEOGRAPHIC_DAT…" at bounding box center [784, 264] width 263 height 34
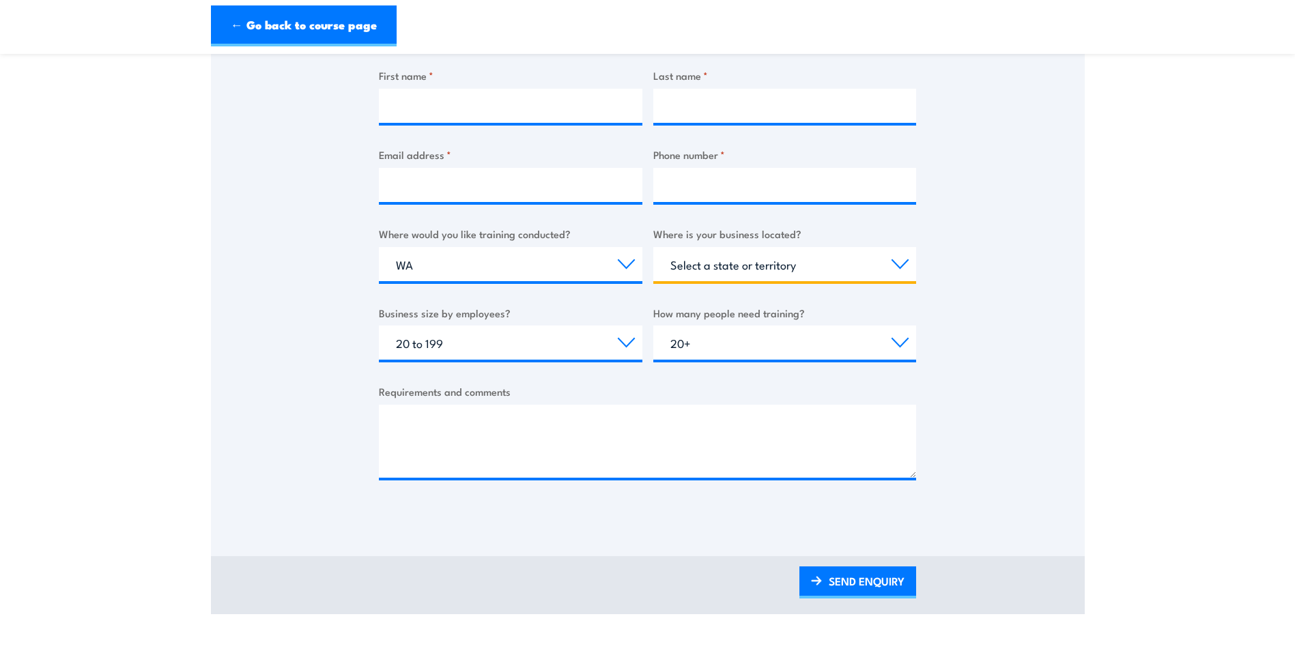
select select "WA"
click at [653, 247] on select "Select a state or territory [GEOGRAPHIC_DATA] [GEOGRAPHIC_DATA] [GEOGRAPHIC_DAT…" at bounding box center [784, 264] width 263 height 34
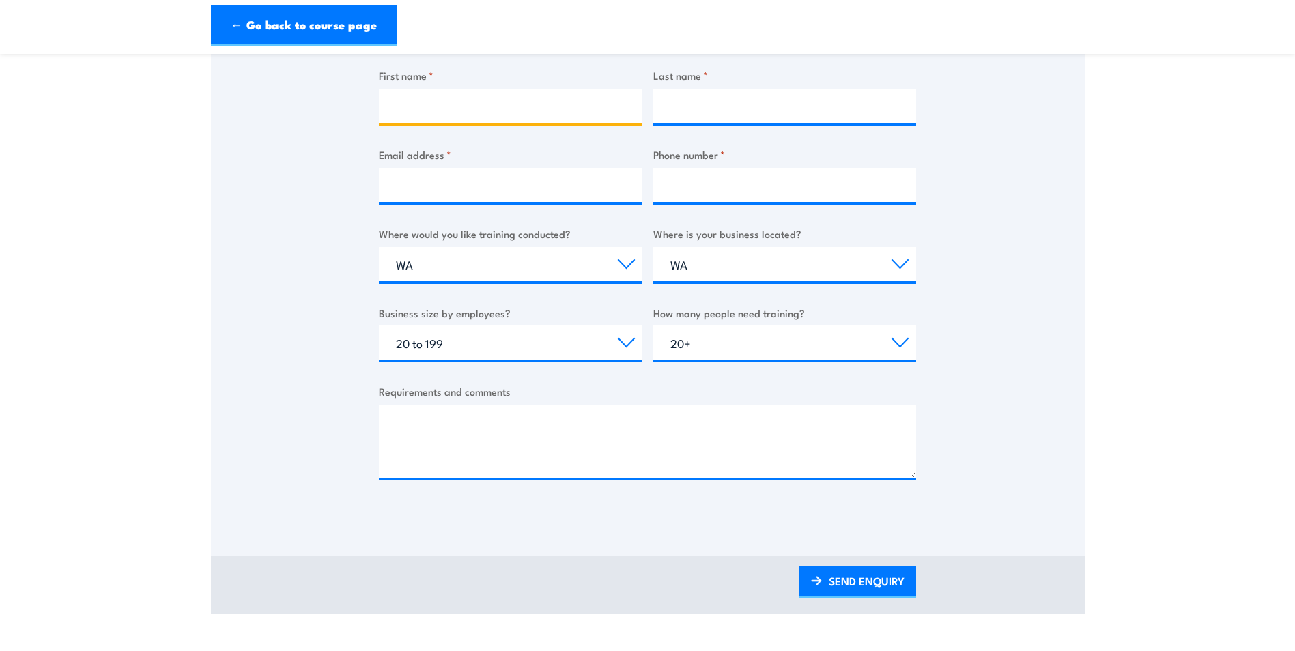
click at [481, 97] on input "First name *" at bounding box center [510, 106] width 263 height 34
type input "[PERSON_NAME]"
type input "0449985032"
type input "[PERSON_NAME]"
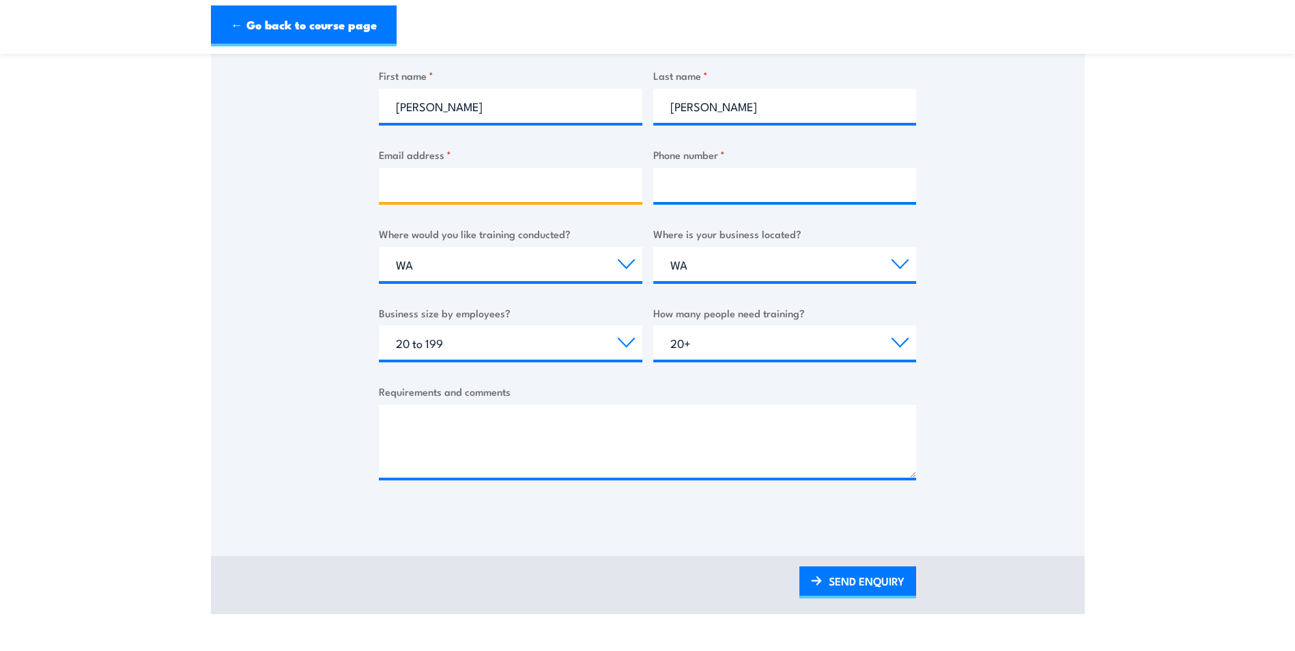
type input "[PERSON_NAME][EMAIL_ADDRESS][PERSON_NAME][DOMAIN_NAME]"
type input "0449985032"
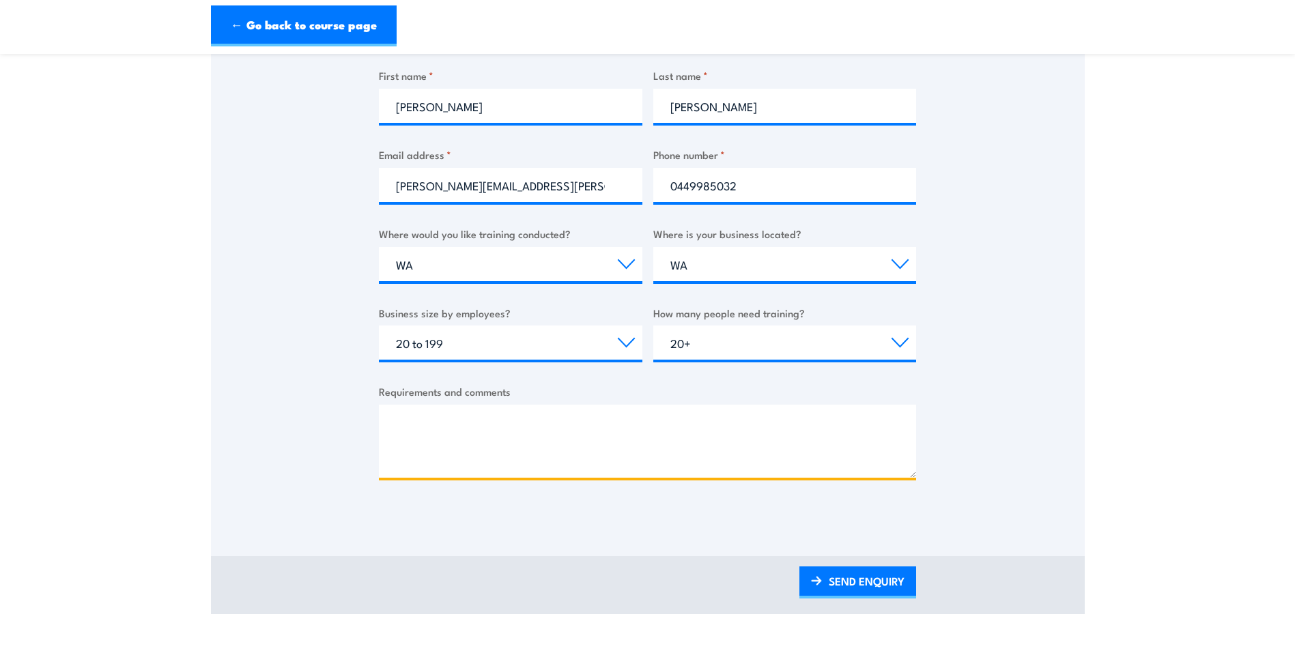
click at [492, 442] on textarea "Requirements and comments" at bounding box center [647, 441] width 537 height 73
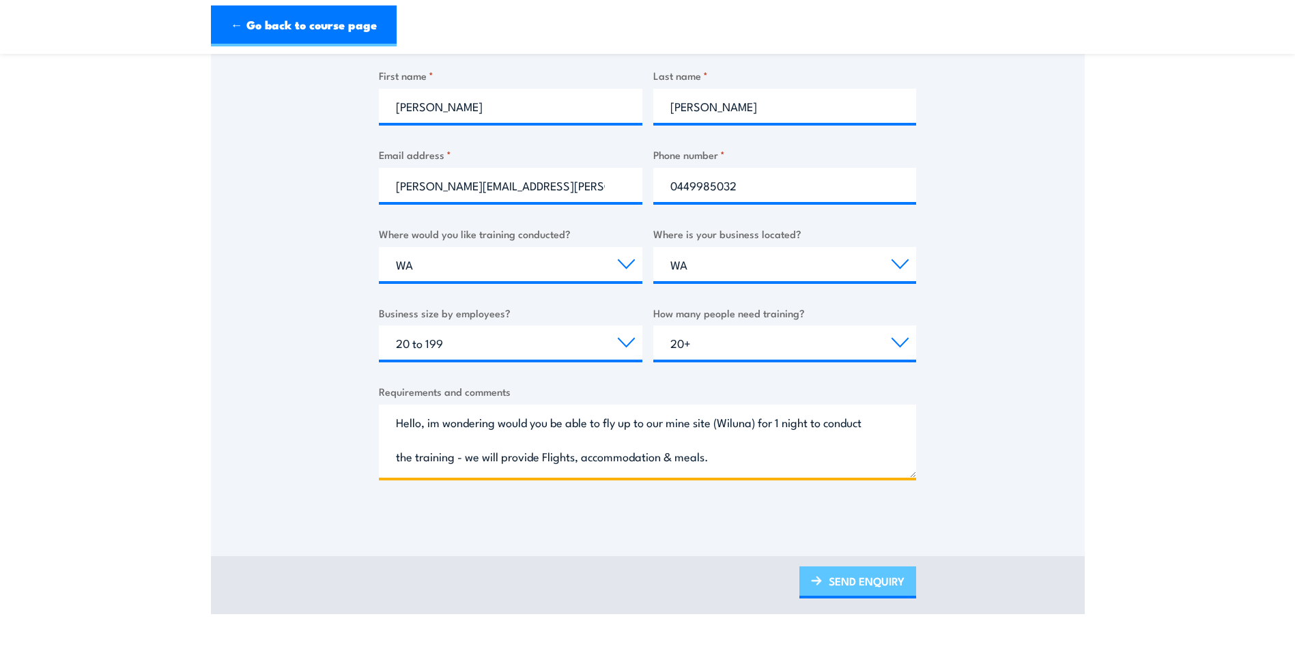
type textarea "Hello, im wondering would you be able to fly up to our mine site (Wiluna) for 1…"
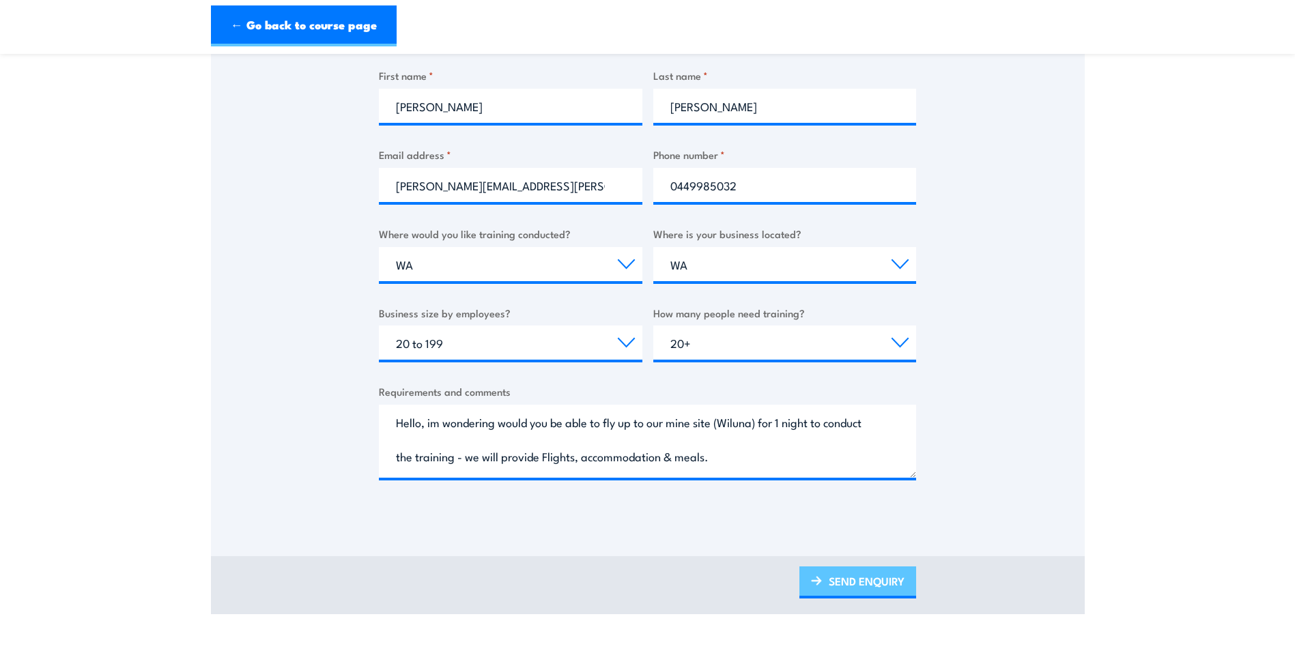
click at [872, 582] on link "SEND ENQUIRY" at bounding box center [857, 583] width 117 height 32
click at [842, 581] on link "SEND ENQUIRY" at bounding box center [857, 583] width 117 height 32
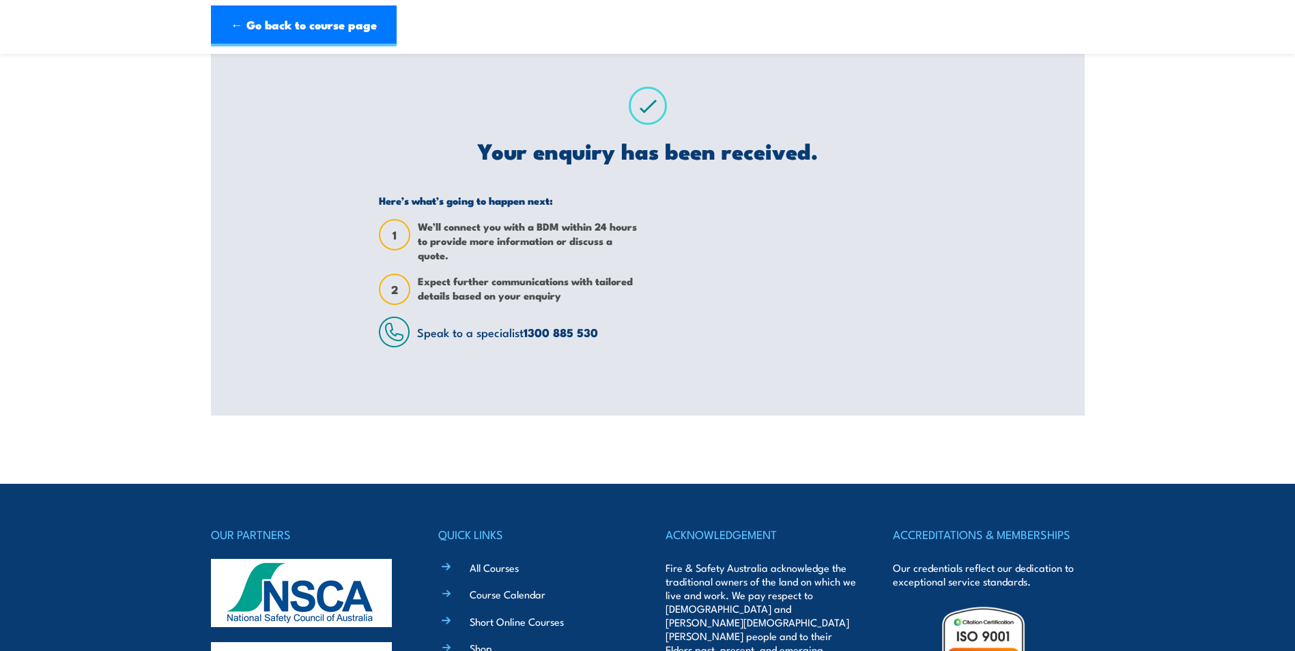
scroll to position [0, 0]
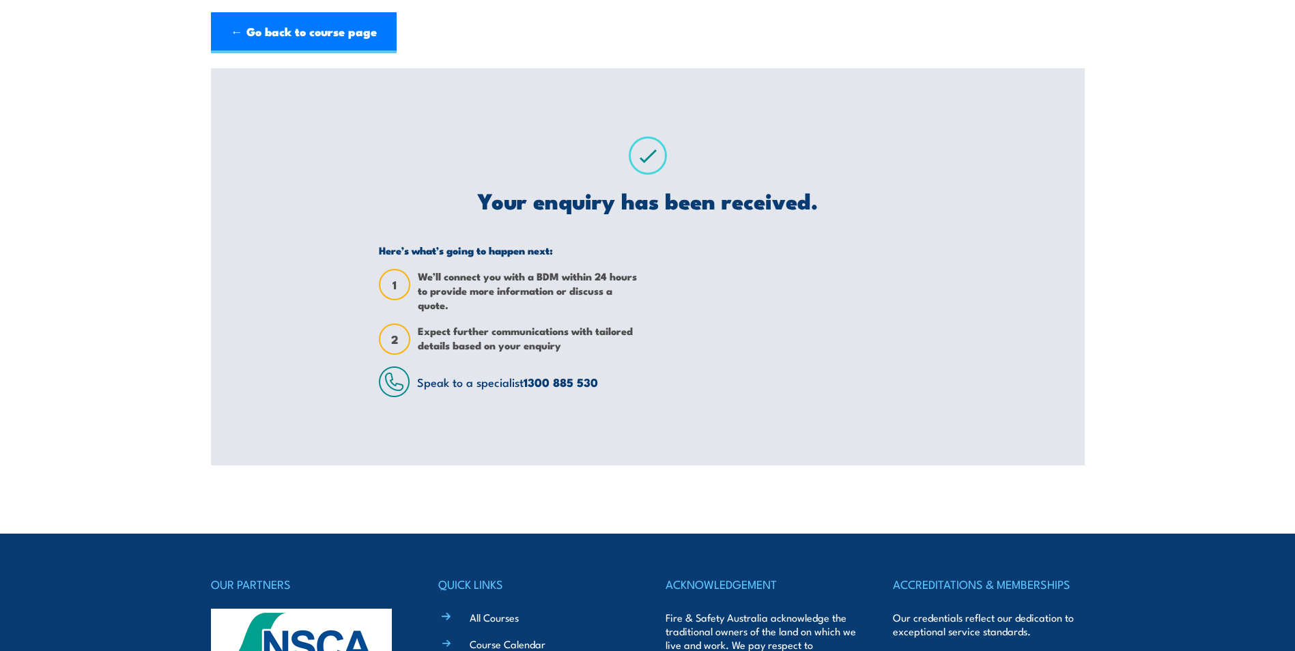
click at [509, 302] on span "We’ll connect you with a BDM within 24 hours to provide more information or dis…" at bounding box center [528, 290] width 220 height 43
click at [618, 332] on span "Expect further communications with tailored details based on your enquiry" at bounding box center [528, 339] width 220 height 31
